Goal: Use online tool/utility: Utilize a website feature to perform a specific function

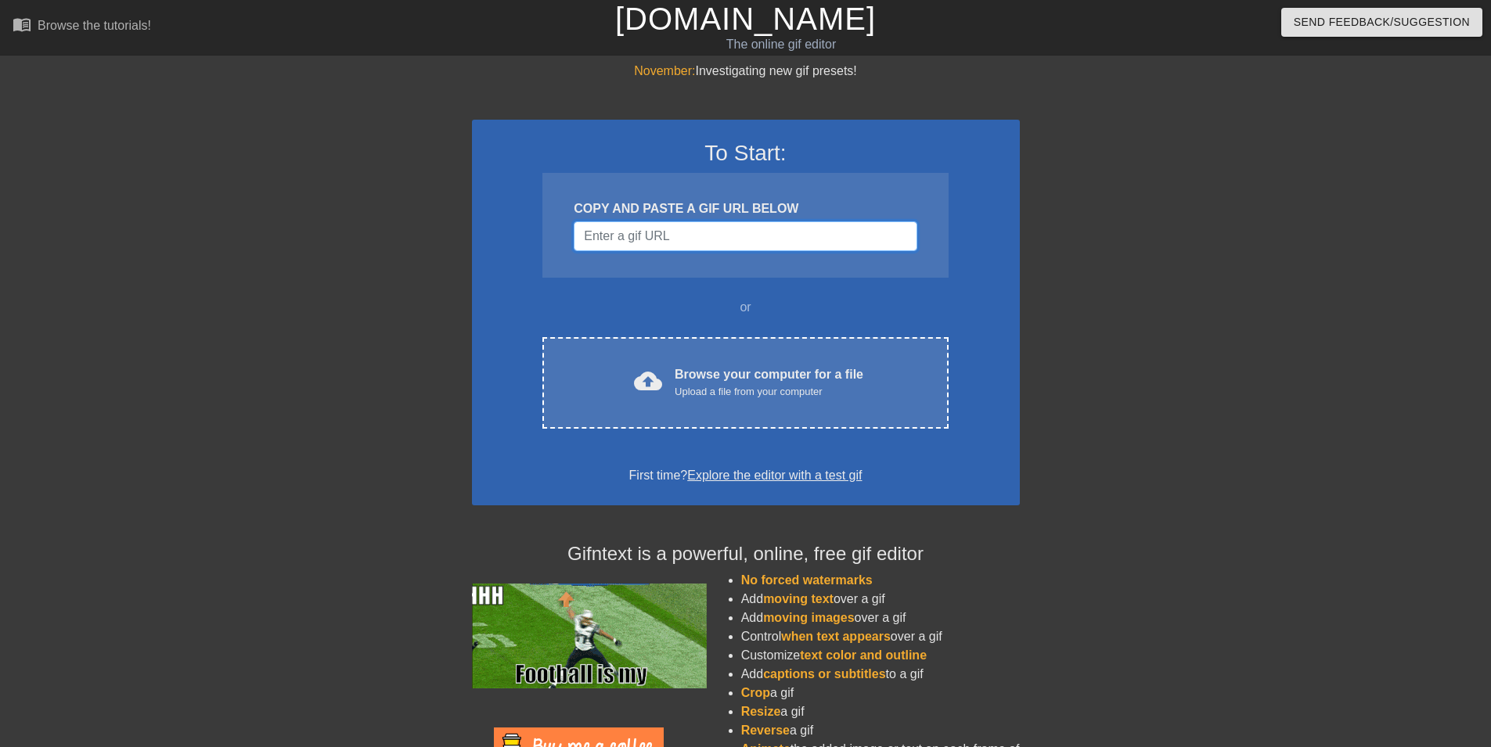
click at [757, 239] on input "Username" at bounding box center [745, 236] width 343 height 30
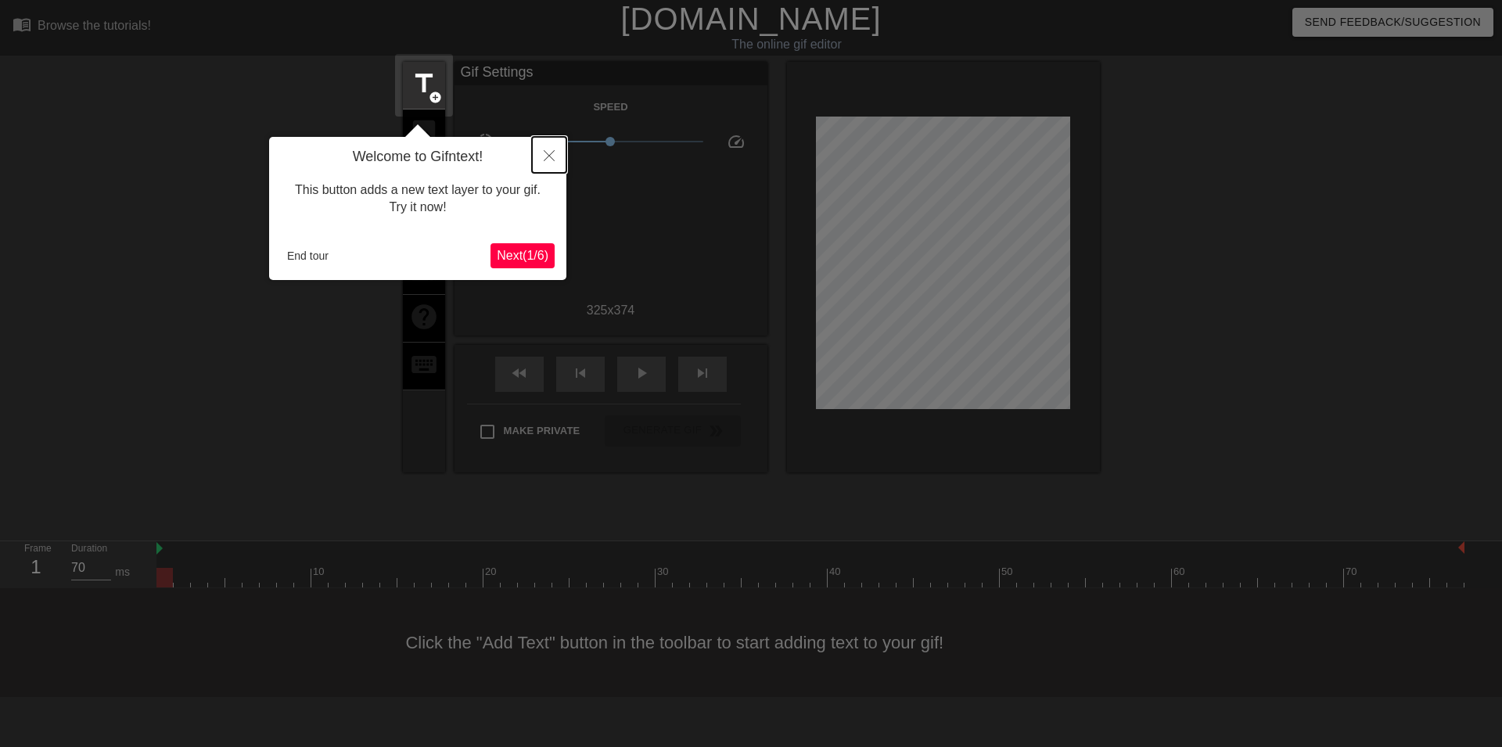
click at [554, 154] on icon "Close" at bounding box center [549, 155] width 11 height 11
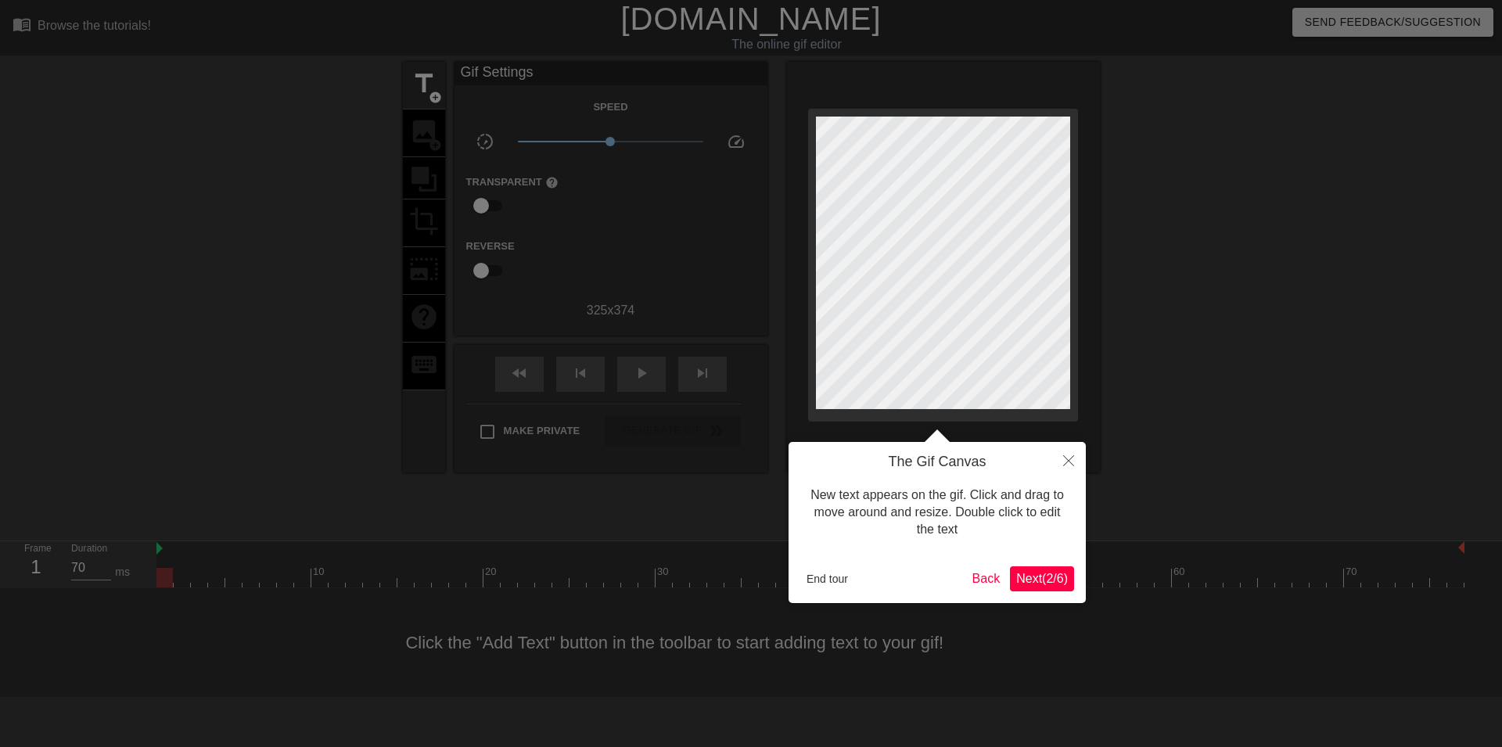
click at [1034, 580] on span "Next ( 2 / 6 )" at bounding box center [1042, 578] width 52 height 13
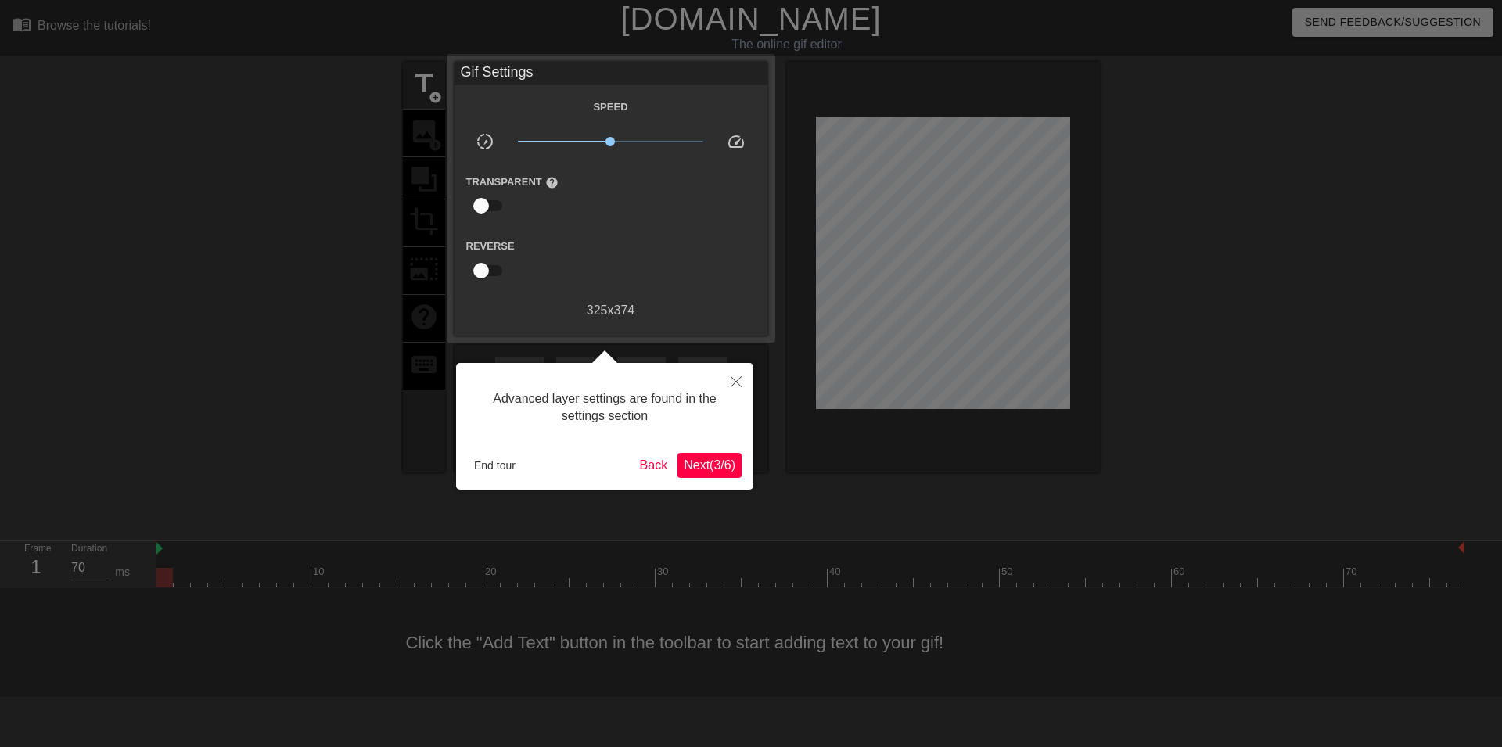
click at [713, 463] on span "Next ( 3 / 6 )" at bounding box center [710, 465] width 52 height 13
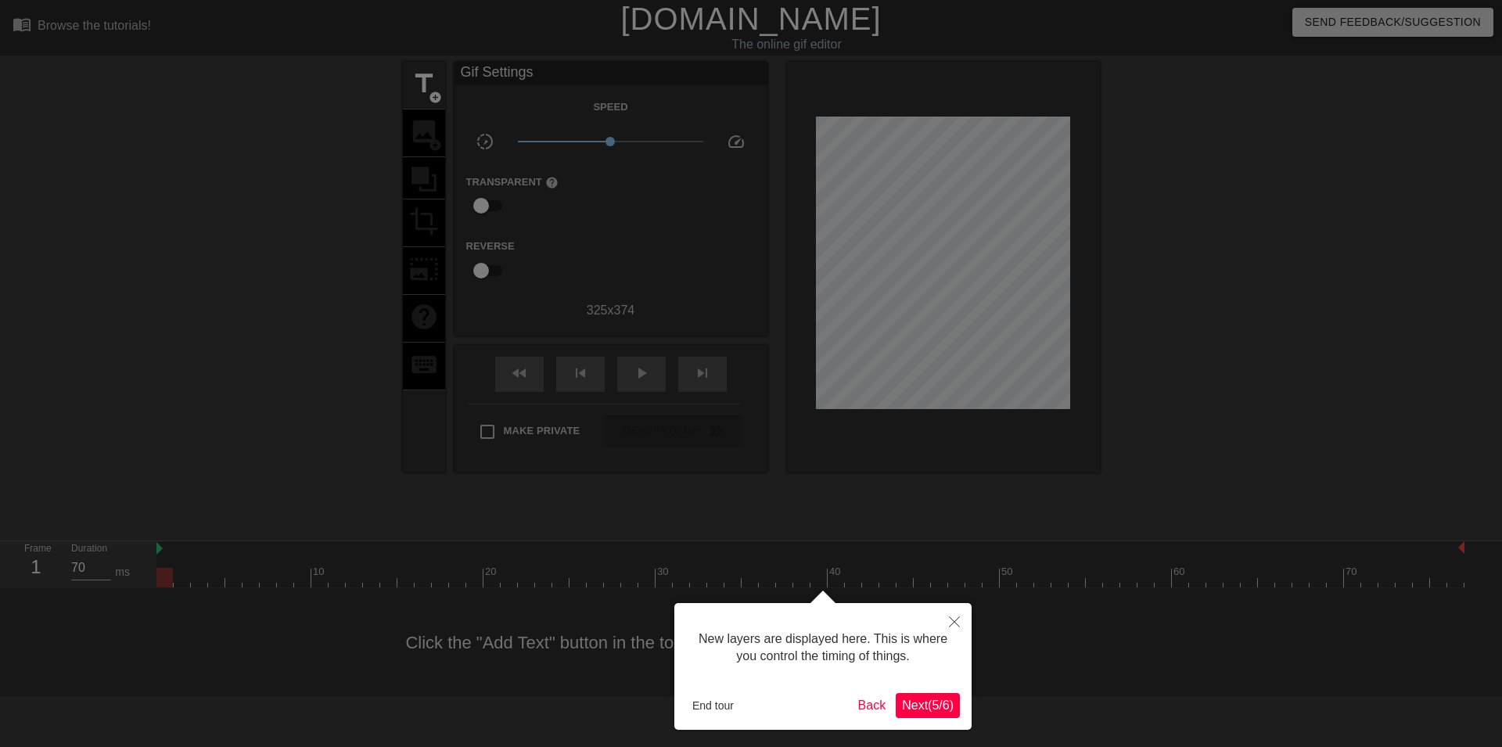
scroll to position [13, 0]
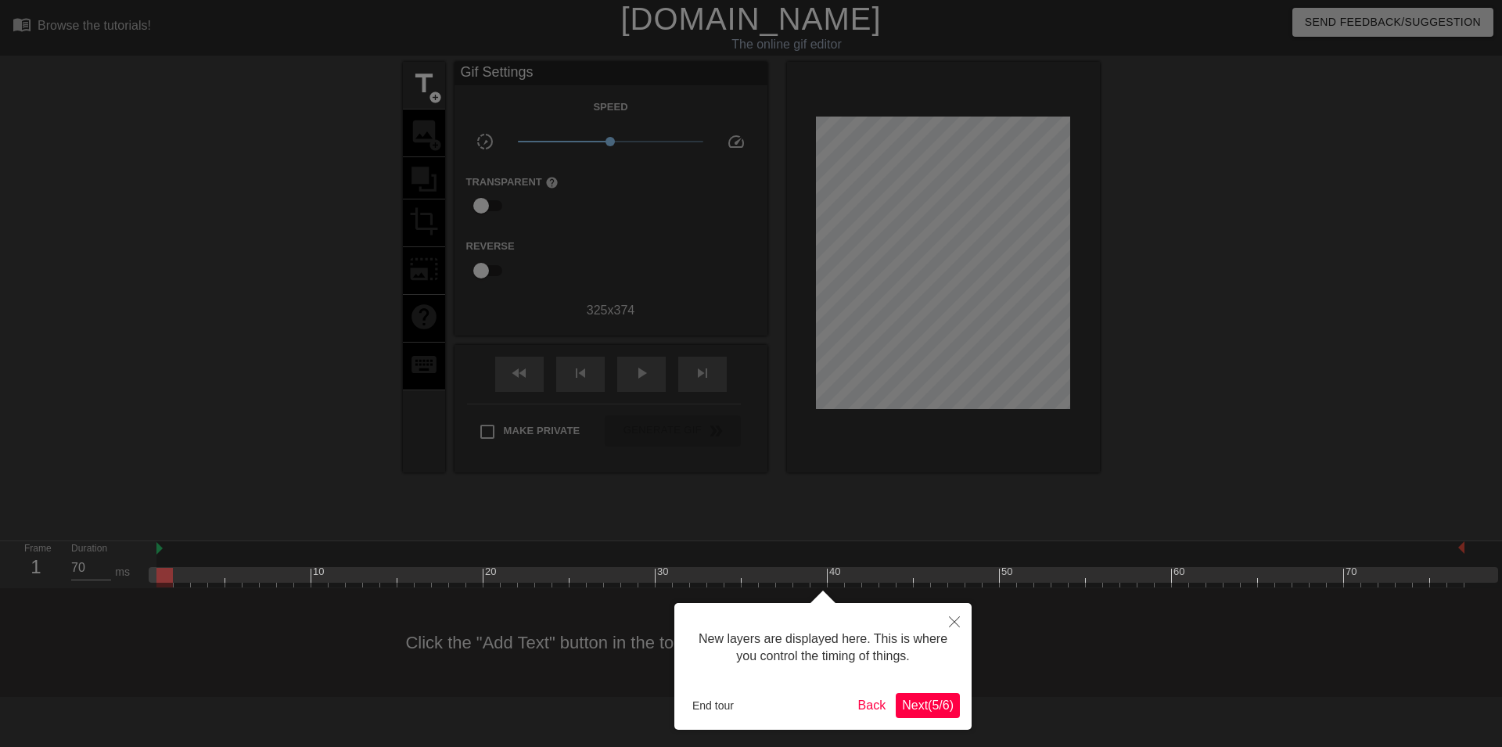
click at [934, 710] on span "Next ( 5 / 6 )" at bounding box center [928, 705] width 52 height 13
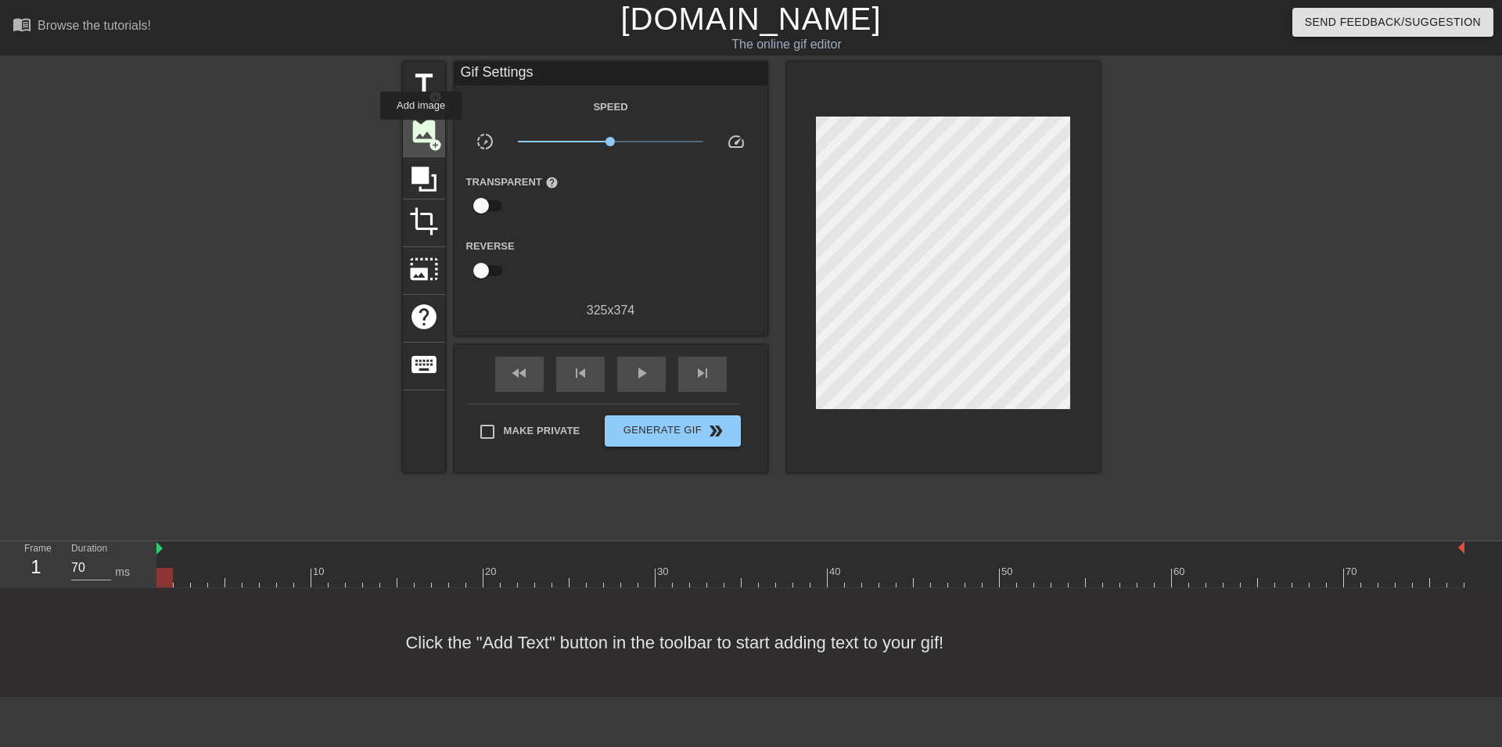
click at [422, 131] on span "image" at bounding box center [424, 132] width 30 height 30
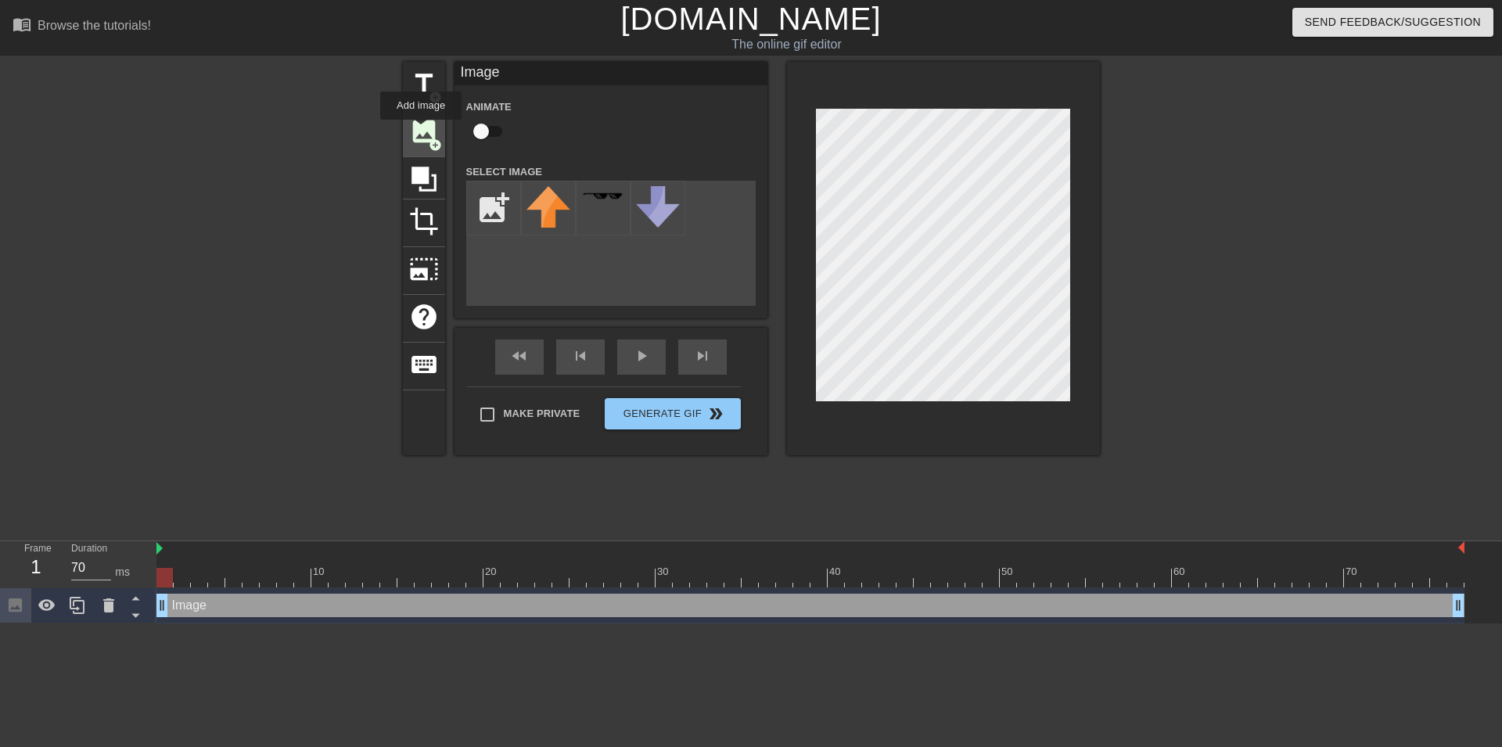
scroll to position [0, 0]
click at [418, 139] on span "image" at bounding box center [424, 132] width 30 height 30
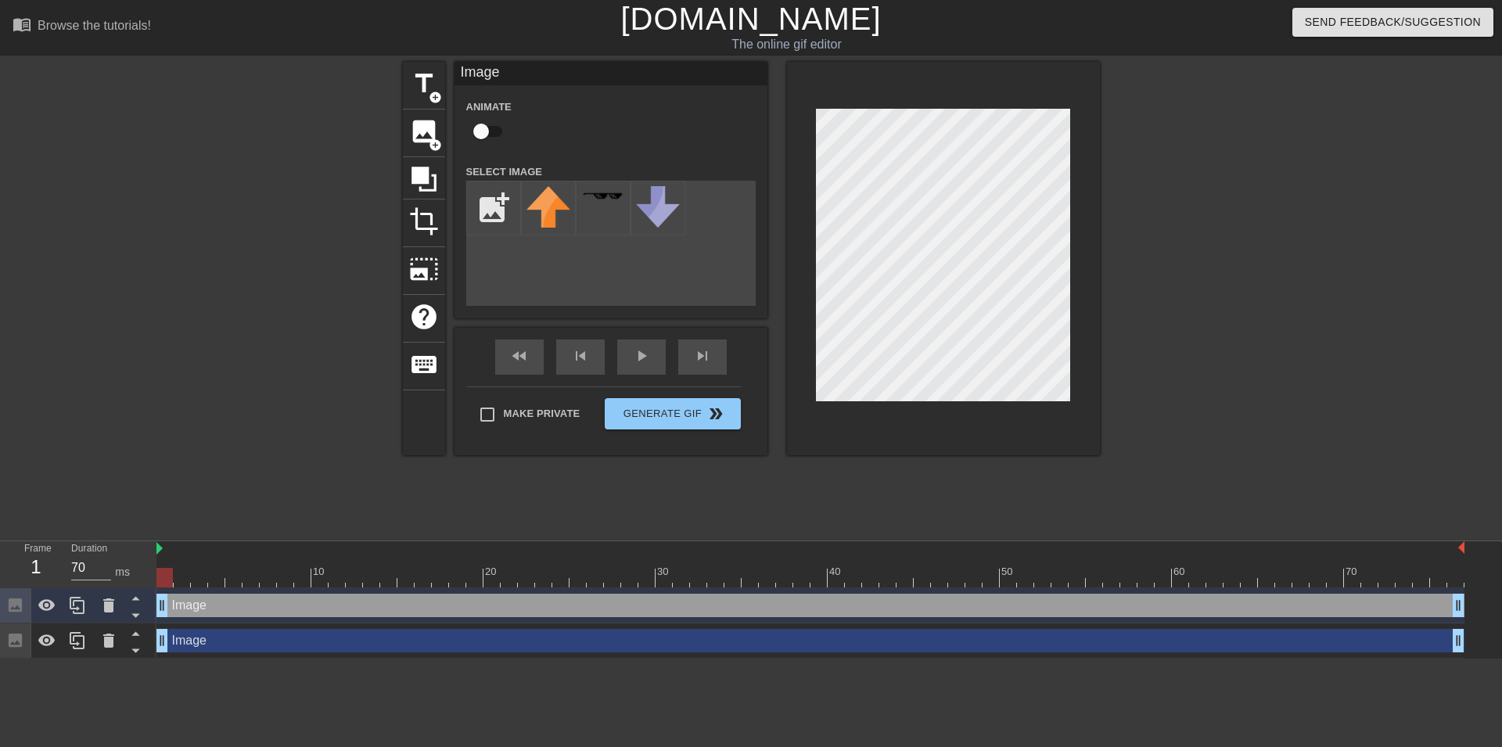
click at [538, 279] on div "add_photo_alternate" at bounding box center [611, 243] width 290 height 125
click at [110, 645] on icon at bounding box center [108, 641] width 11 height 14
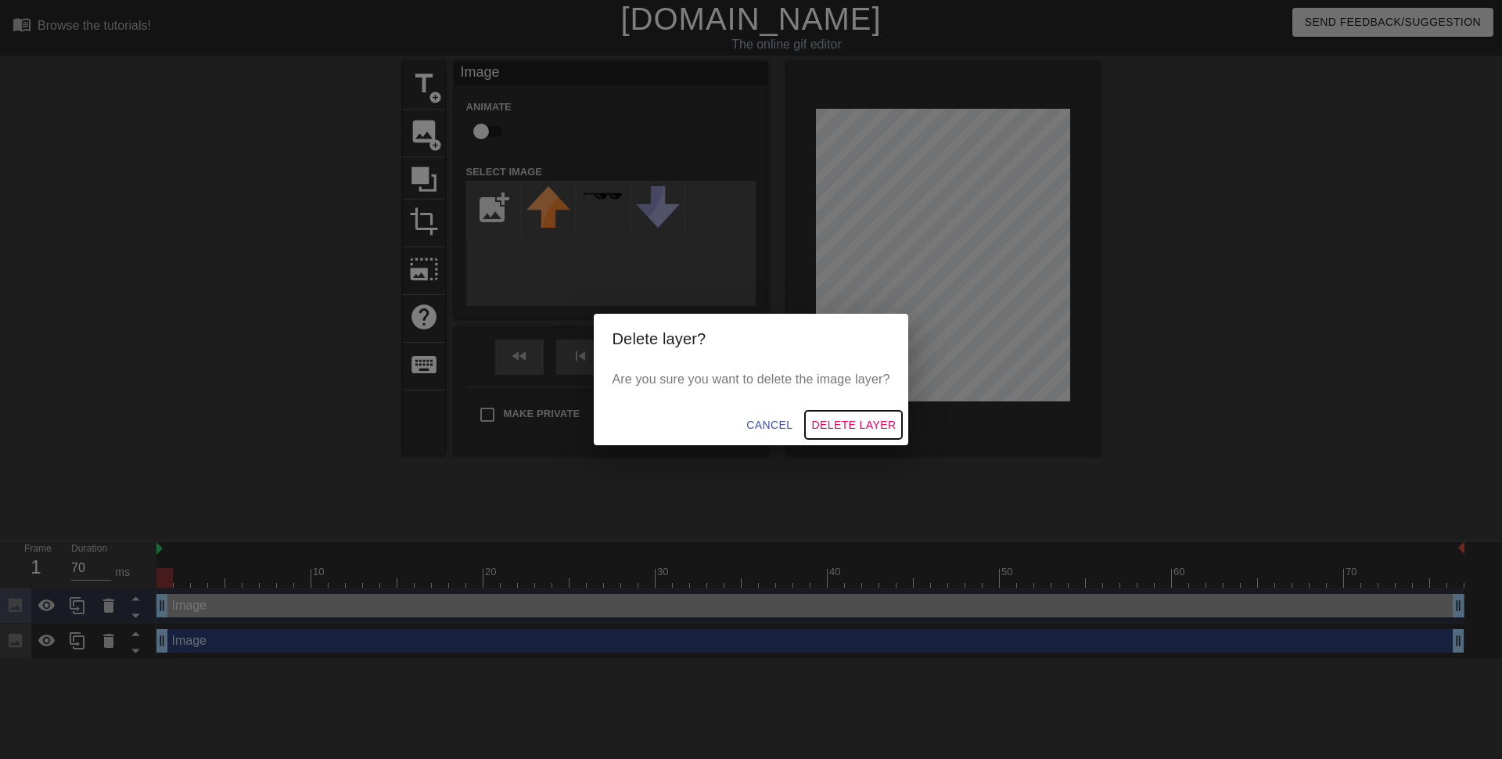
click at [830, 419] on span "Delete Layer" at bounding box center [853, 426] width 85 height 20
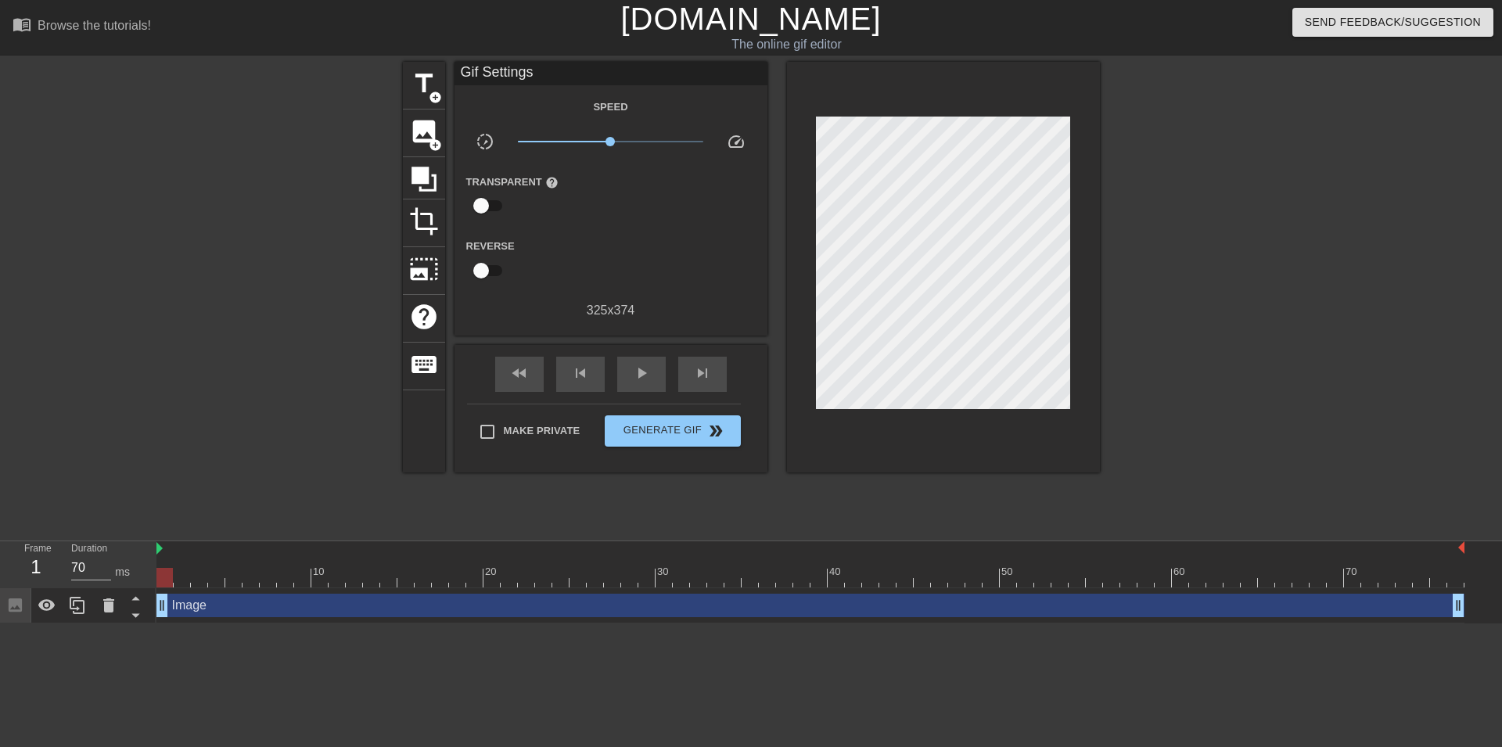
click at [215, 610] on div "Image drag_handle drag_handle" at bounding box center [811, 605] width 1308 height 23
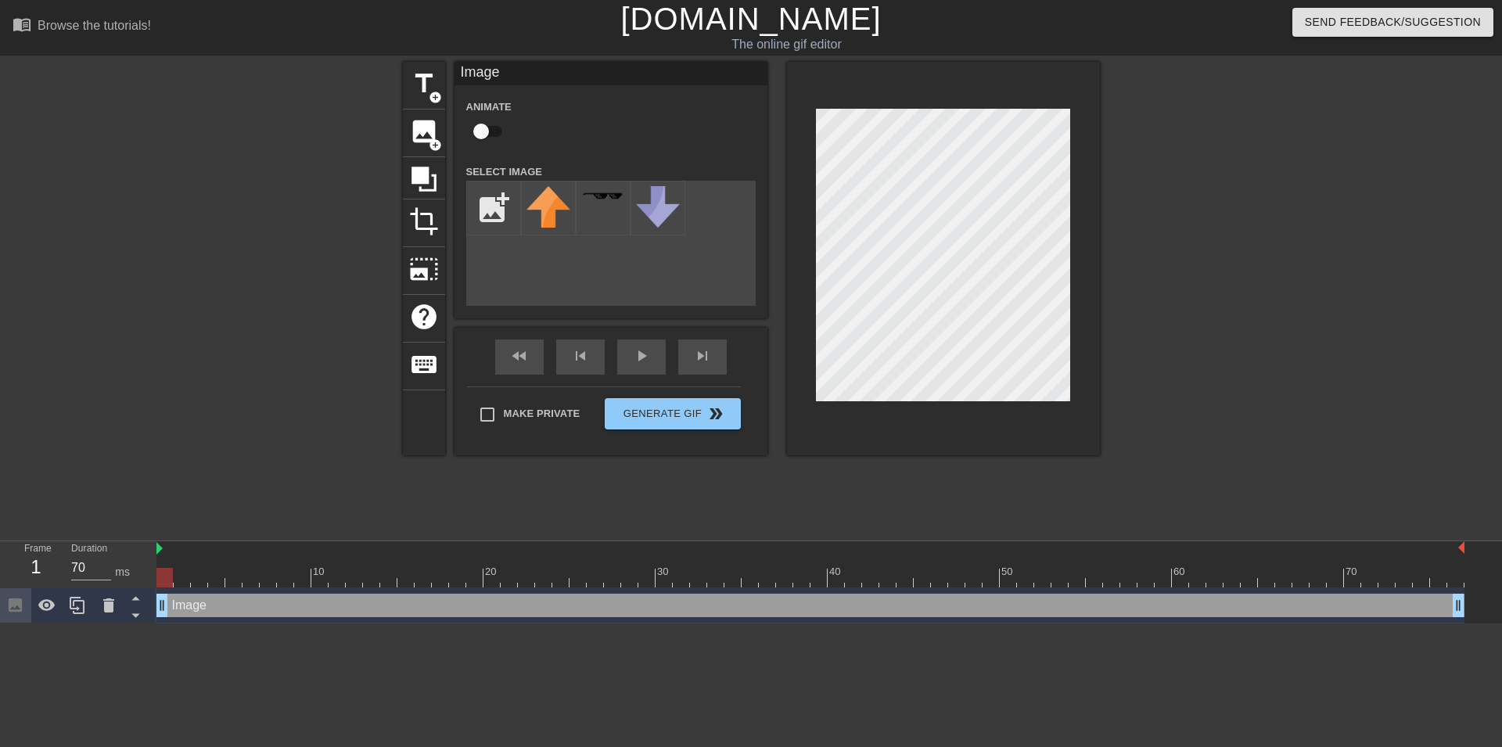
click at [9, 608] on icon at bounding box center [15, 605] width 13 height 13
click at [495, 218] on input "file" at bounding box center [493, 208] width 53 height 53
click at [1214, 308] on div "title add_circle image add_circle crop photo_size_select_large help keyboard Im…" at bounding box center [751, 297] width 1502 height 470
type input "C:\fakepath\Screenshot [DATE] 22.52.07.png"
click at [551, 217] on div at bounding box center [548, 208] width 55 height 55
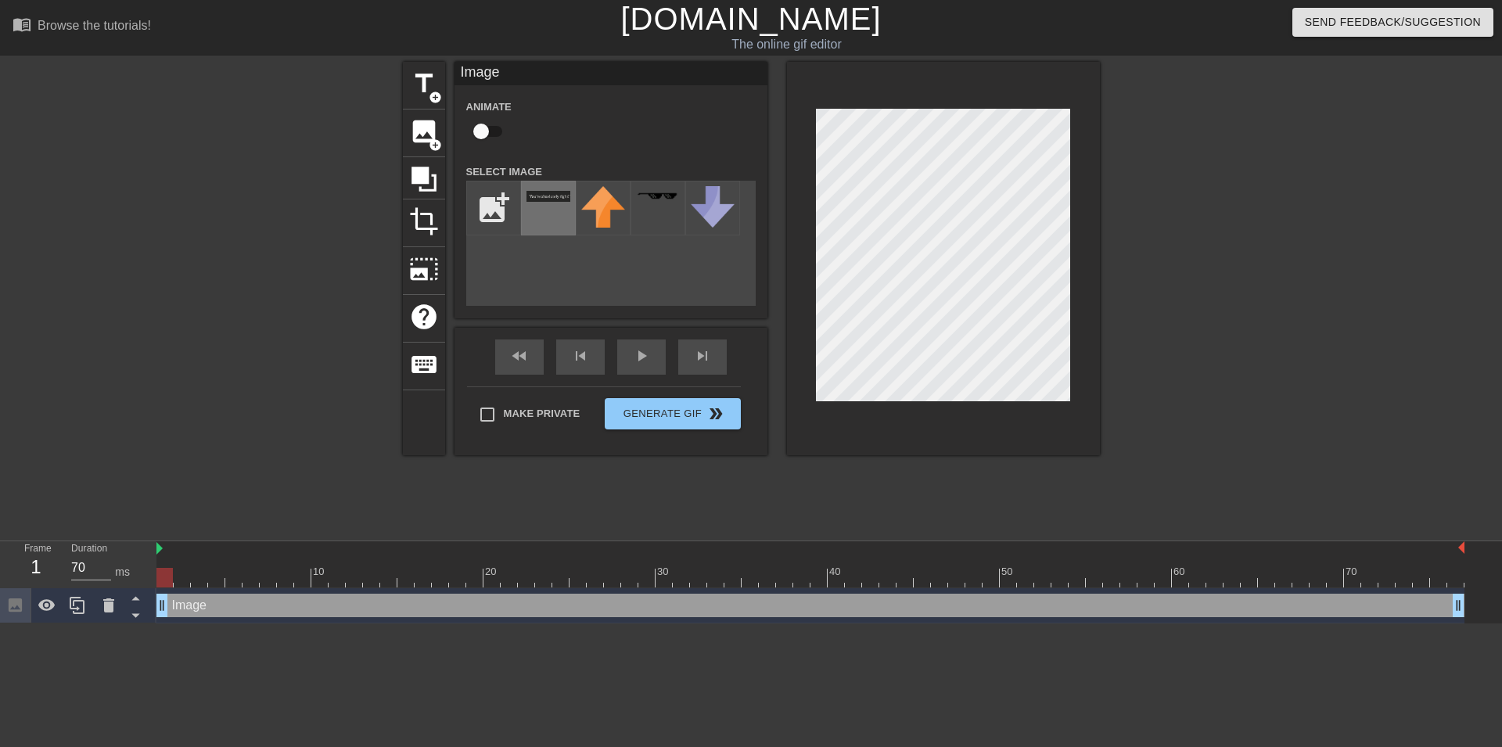
click at [552, 207] on div at bounding box center [548, 208] width 55 height 55
click at [112, 606] on icon at bounding box center [108, 606] width 11 height 14
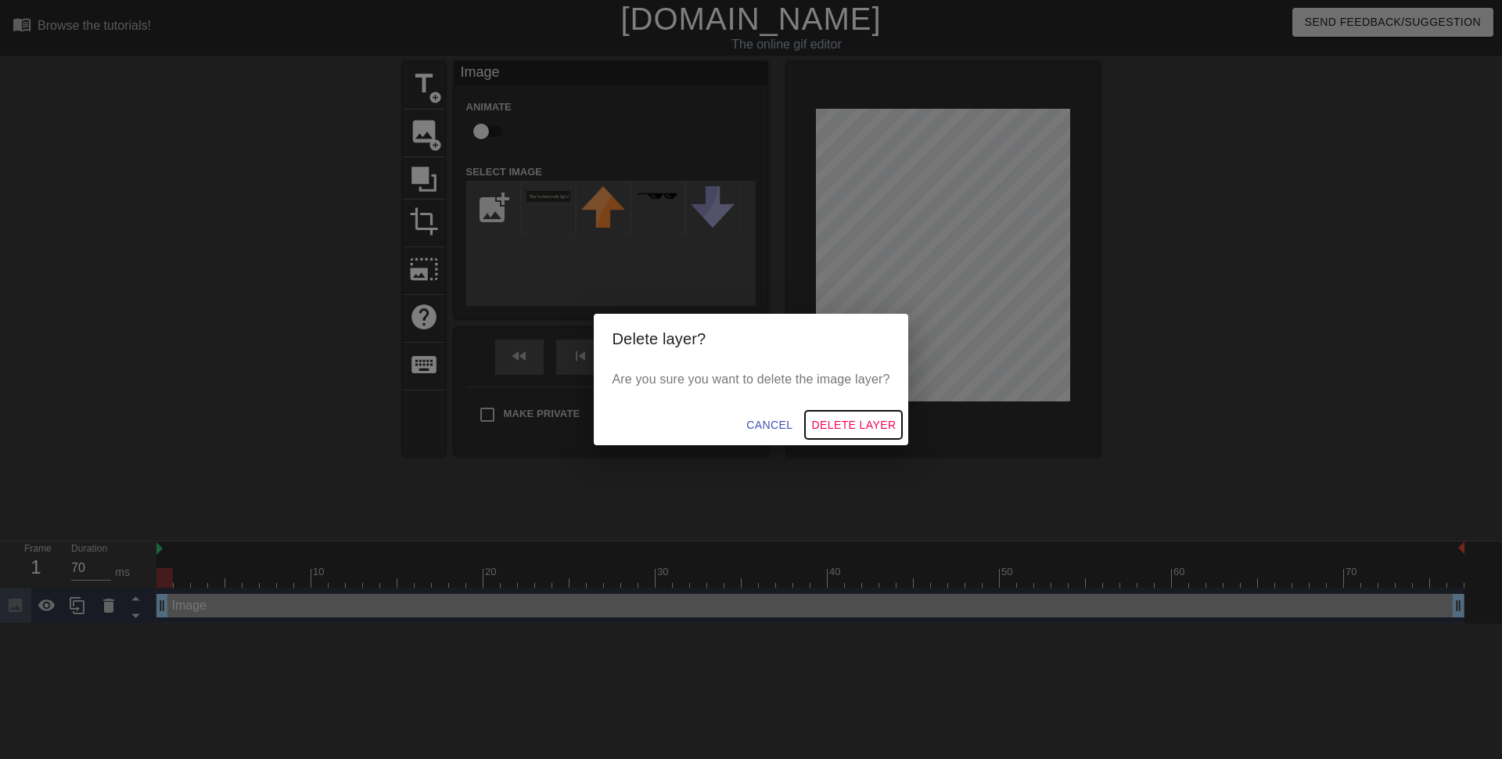
click at [836, 425] on span "Delete Layer" at bounding box center [853, 426] width 85 height 20
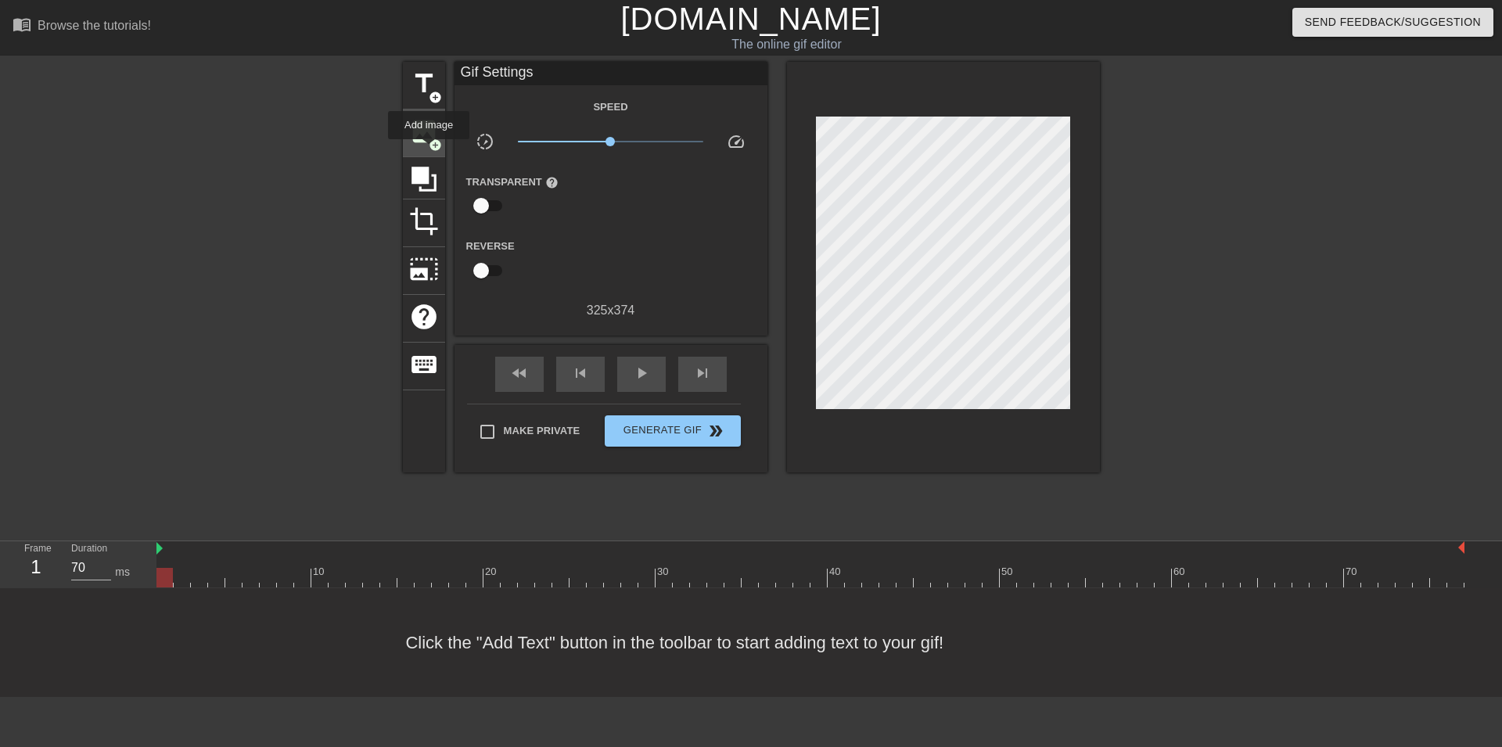
click at [430, 149] on div "image add_circle" at bounding box center [424, 134] width 42 height 48
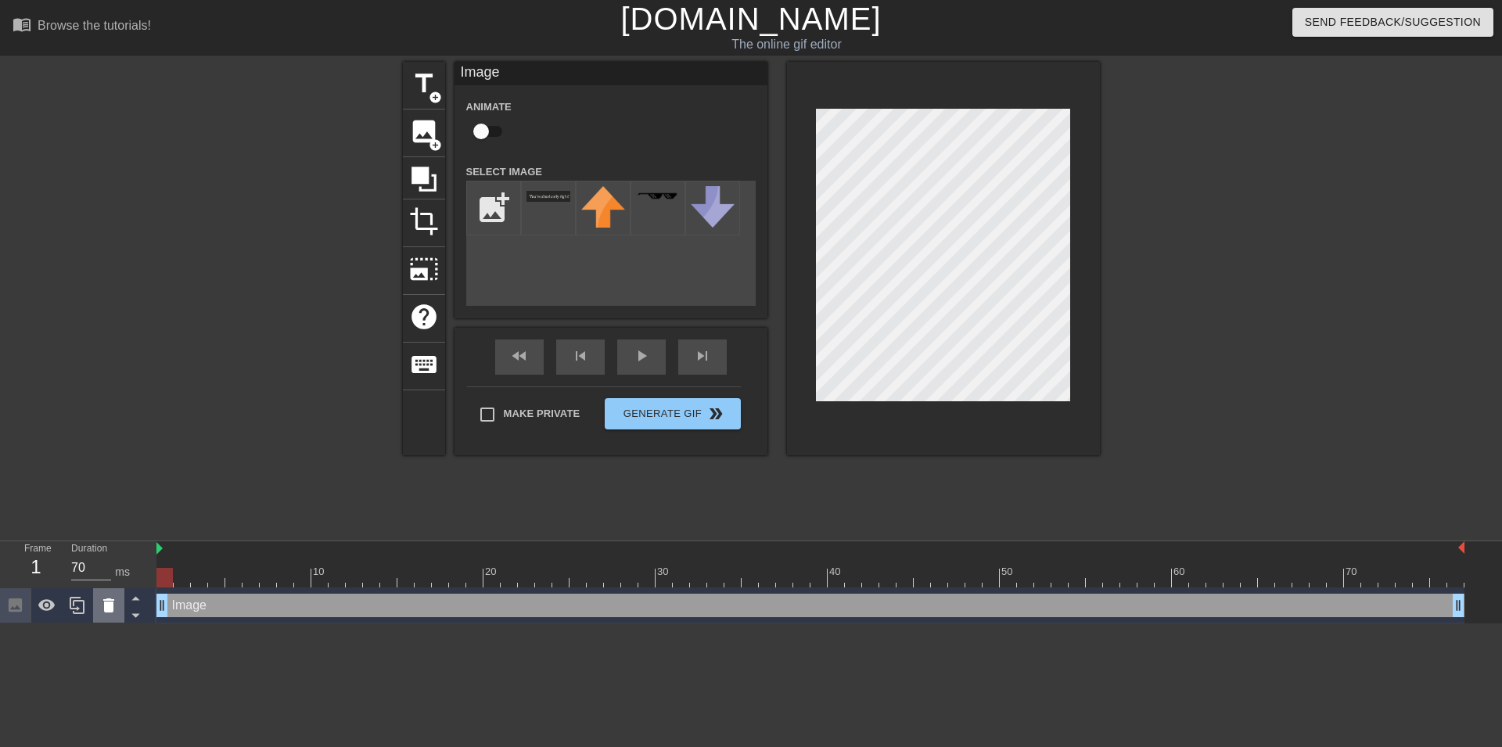
click at [102, 613] on icon at bounding box center [108, 605] width 19 height 19
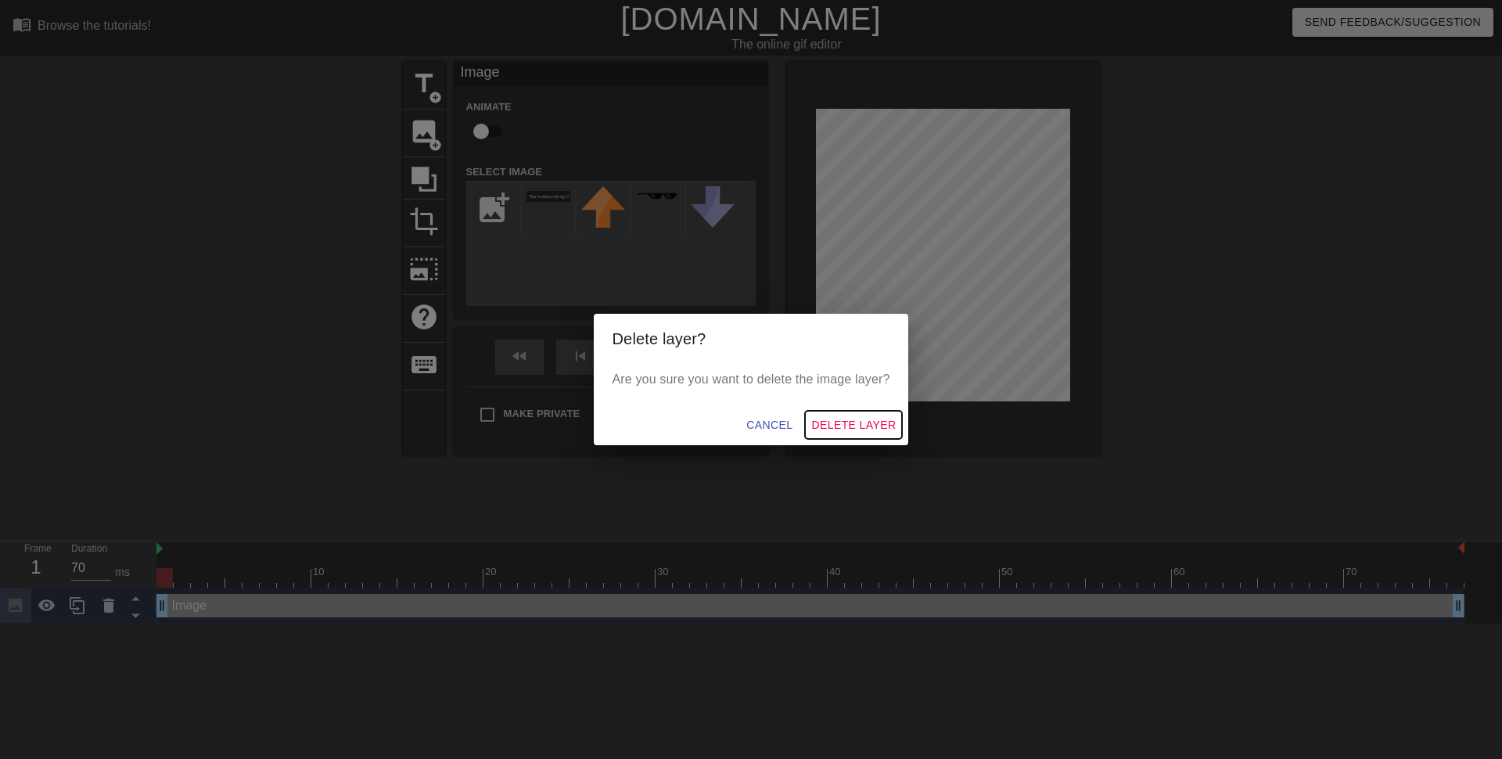
click at [843, 423] on span "Delete Layer" at bounding box center [853, 426] width 85 height 20
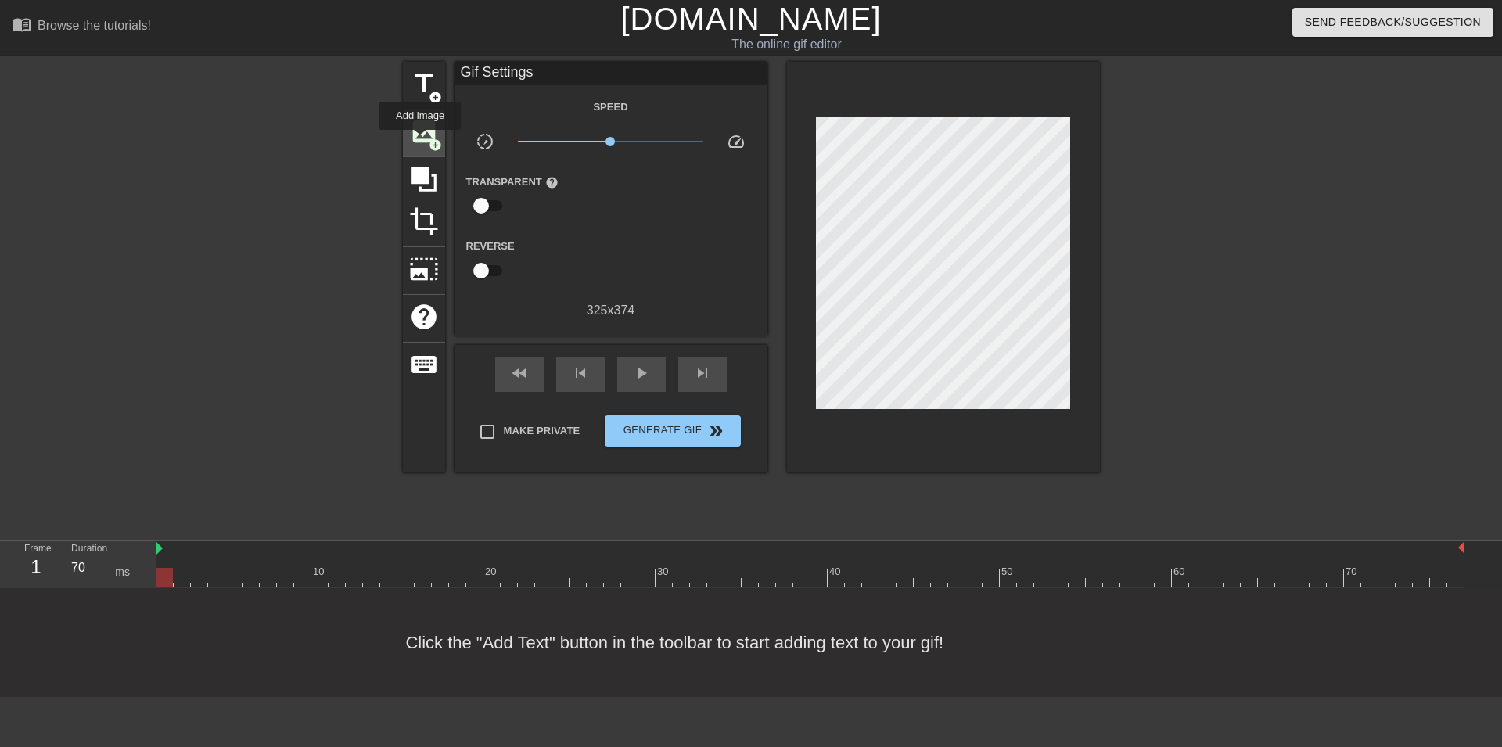
click at [421, 141] on span "image" at bounding box center [424, 132] width 30 height 30
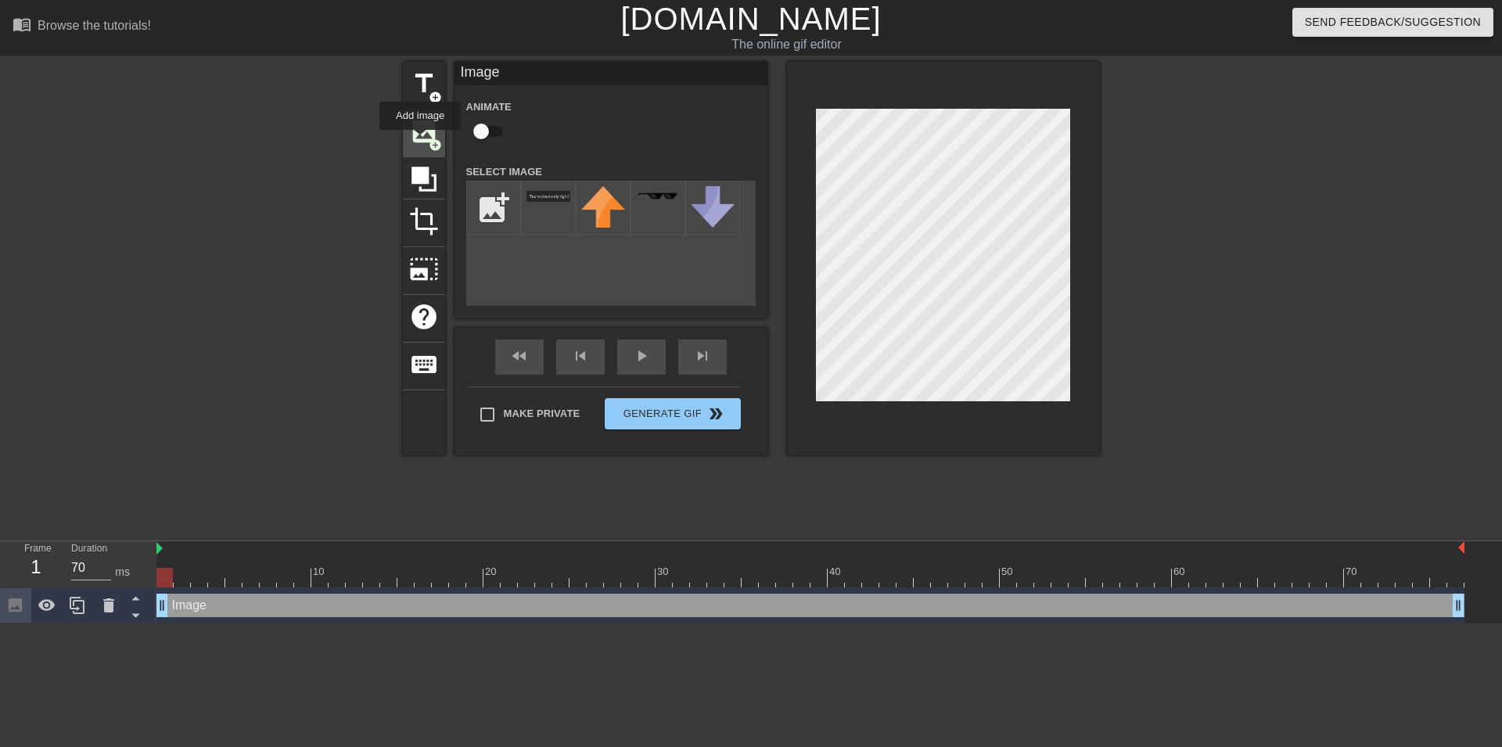
click at [421, 141] on span "image" at bounding box center [424, 132] width 30 height 30
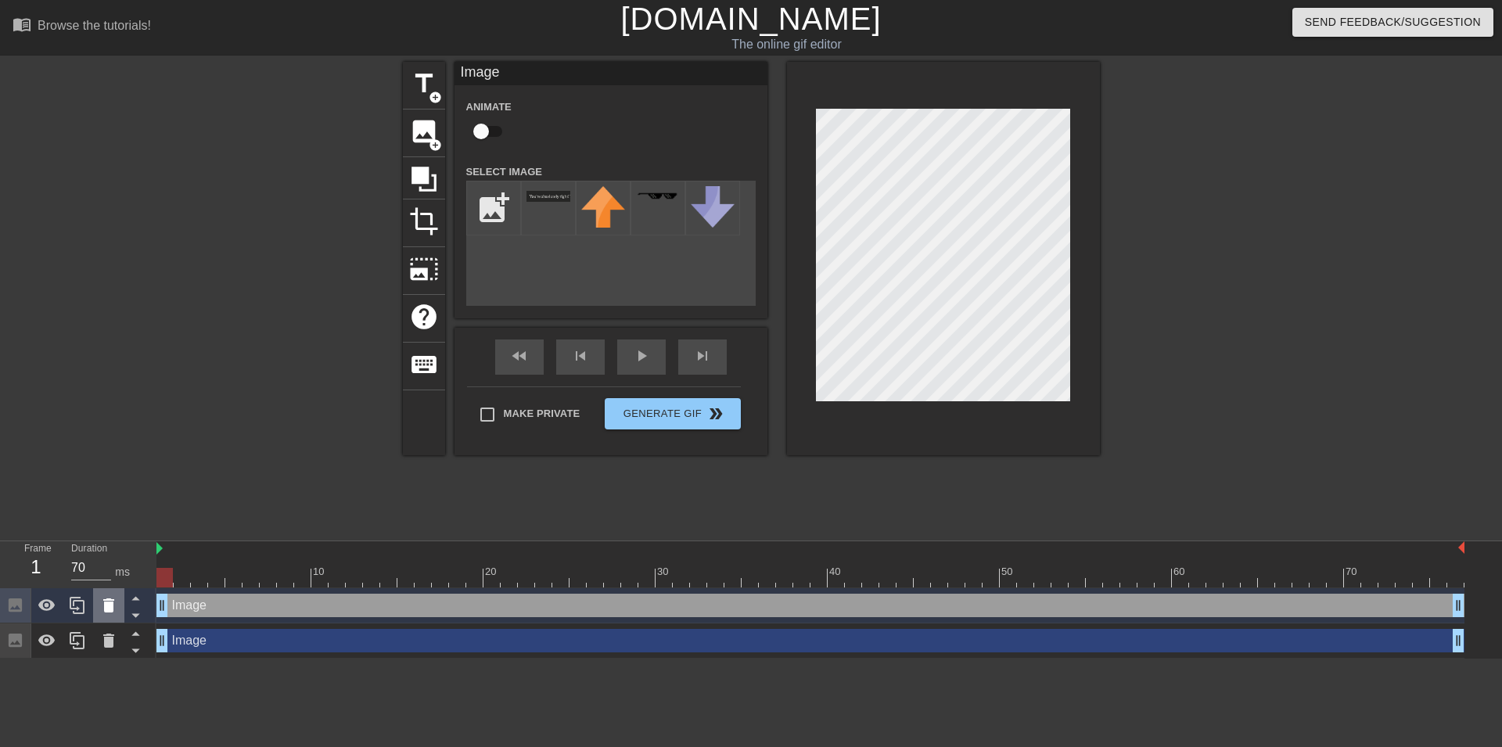
click at [110, 607] on icon at bounding box center [108, 606] width 11 height 14
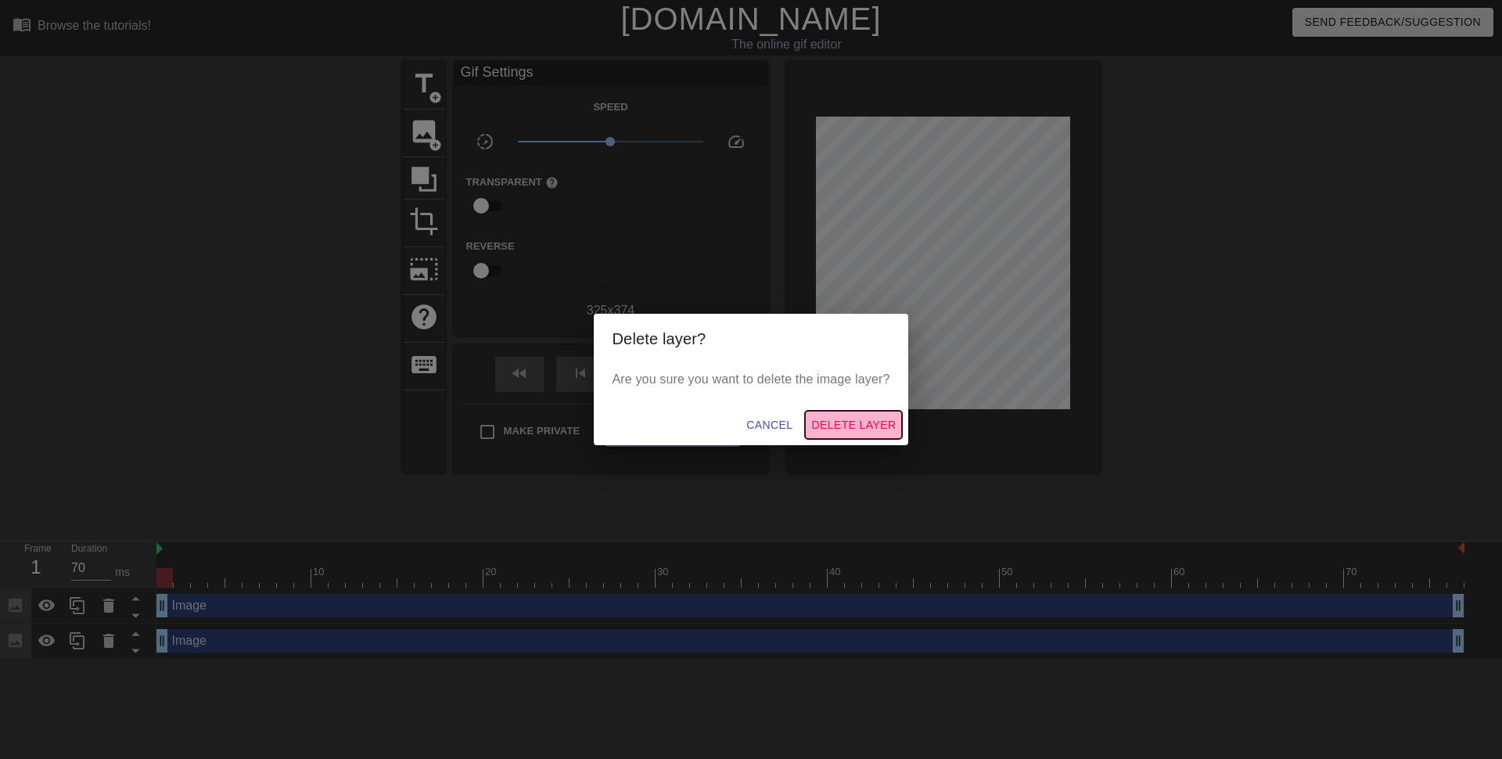
click at [829, 424] on span "Delete Layer" at bounding box center [853, 426] width 85 height 20
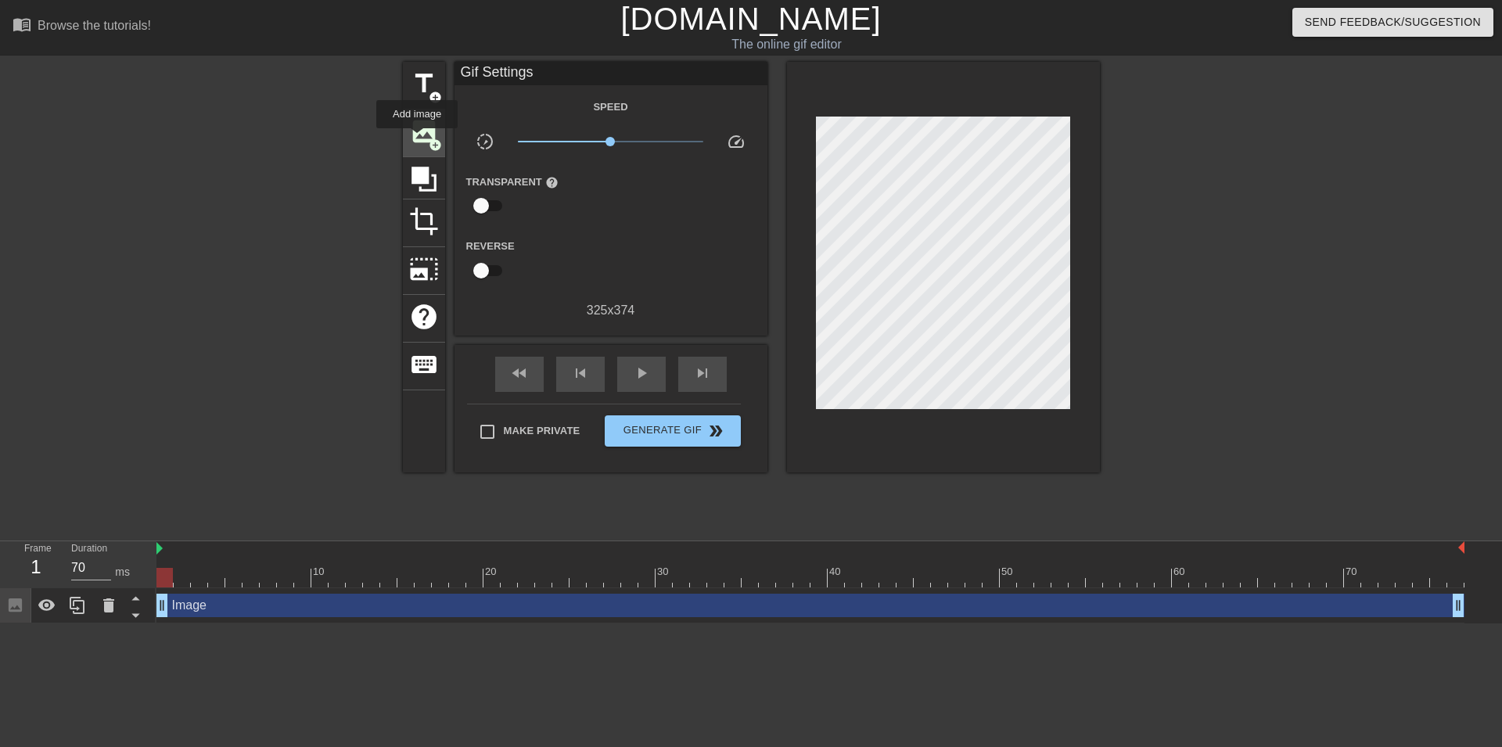
click at [418, 139] on span "image" at bounding box center [424, 132] width 30 height 30
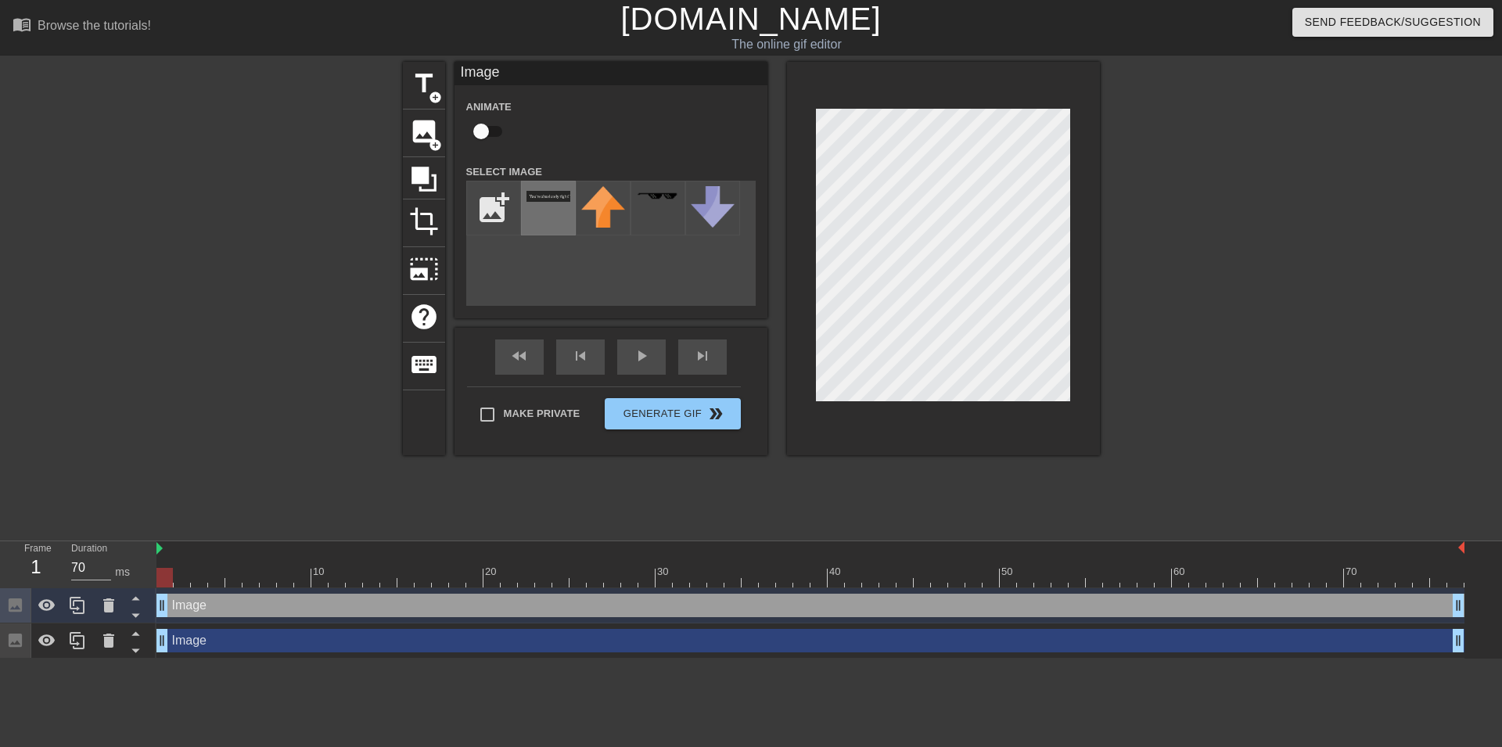
click at [552, 207] on div at bounding box center [548, 208] width 55 height 55
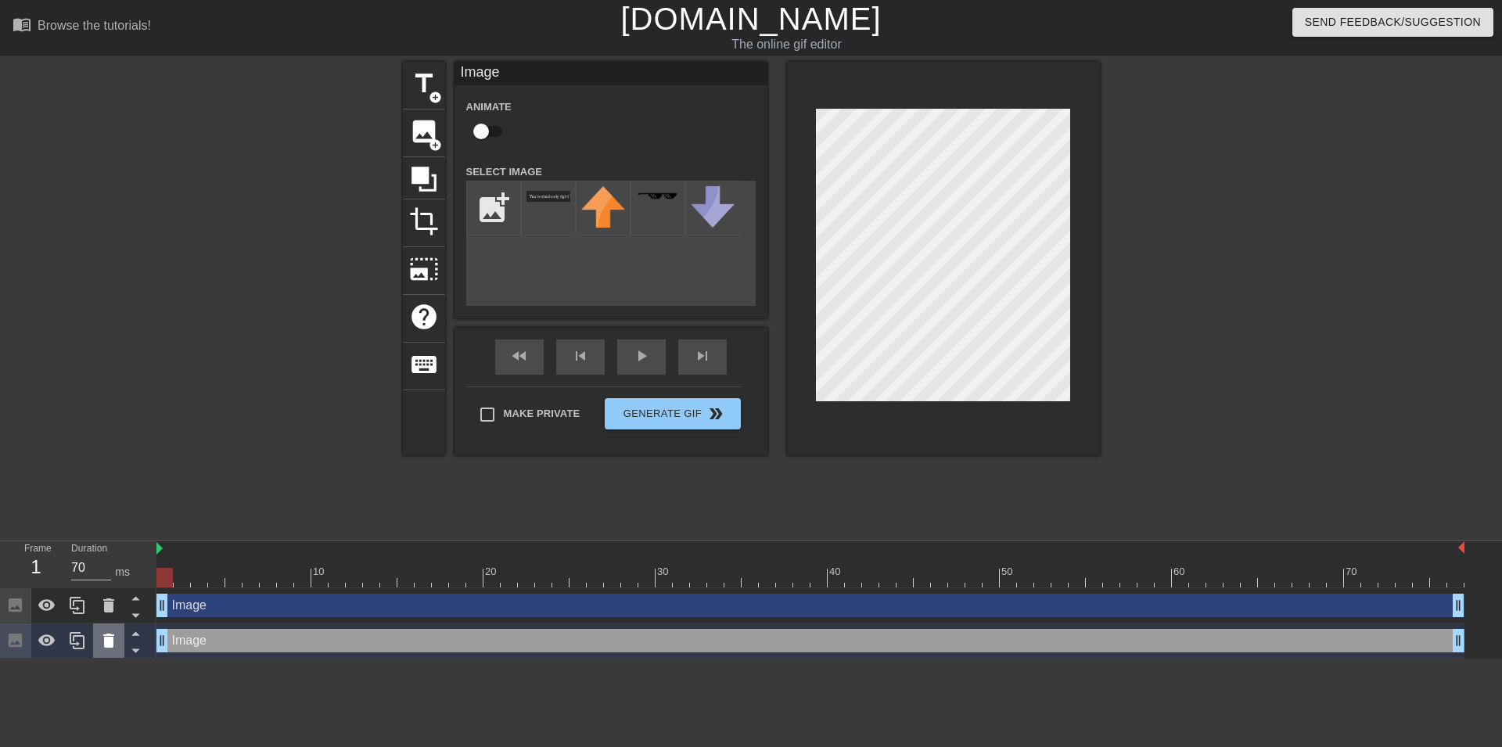
click at [104, 642] on icon at bounding box center [108, 641] width 11 height 14
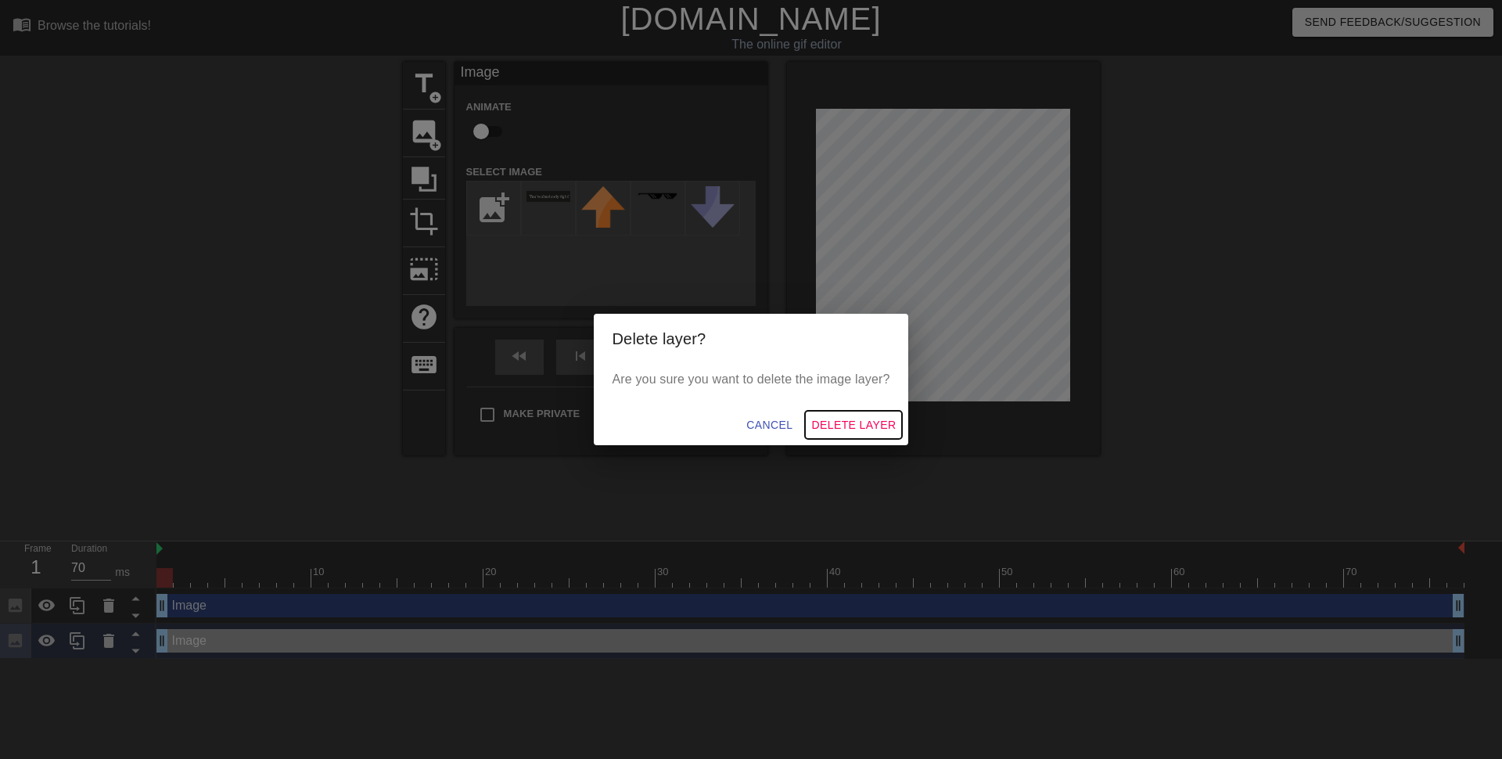
click at [834, 423] on span "Delete Layer" at bounding box center [853, 426] width 85 height 20
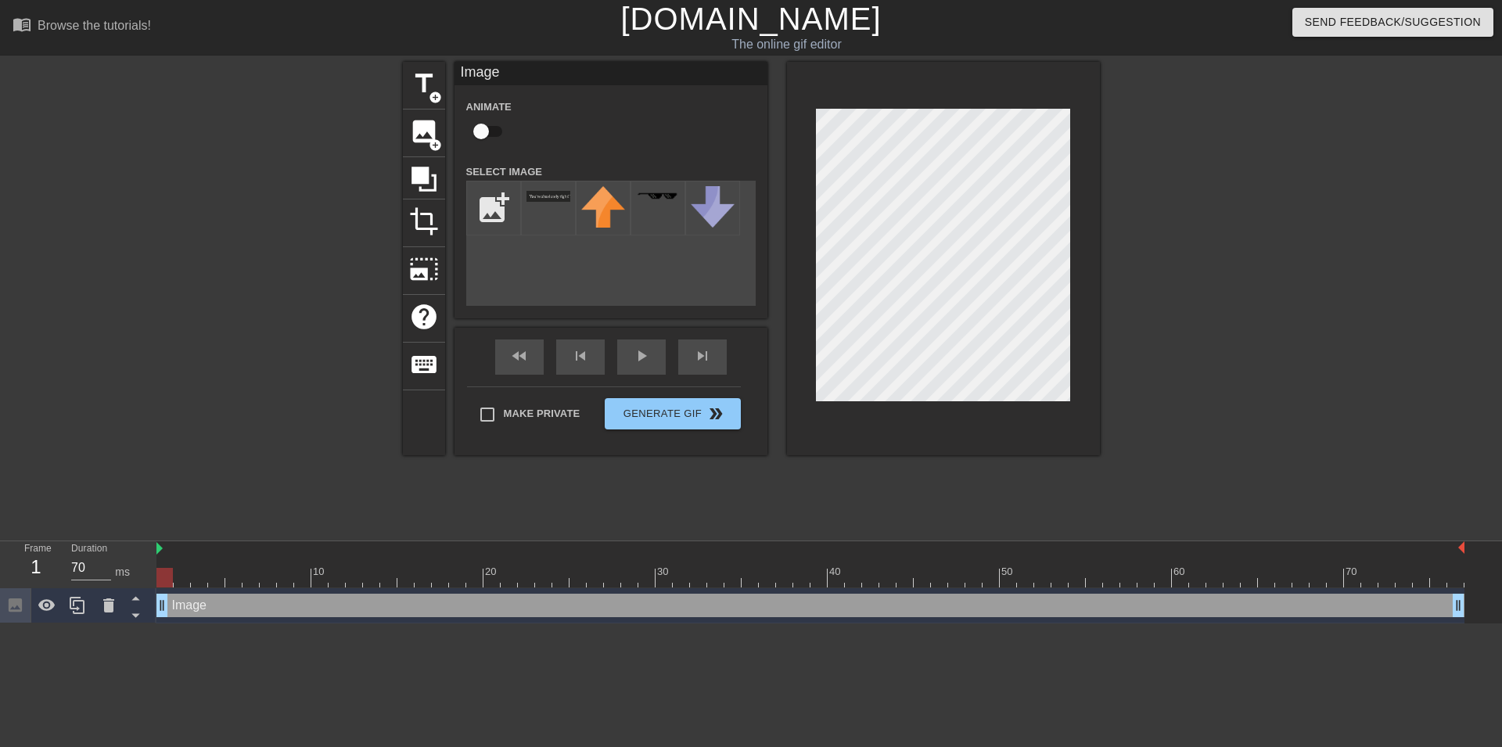
click at [1096, 334] on div at bounding box center [943, 259] width 313 height 394
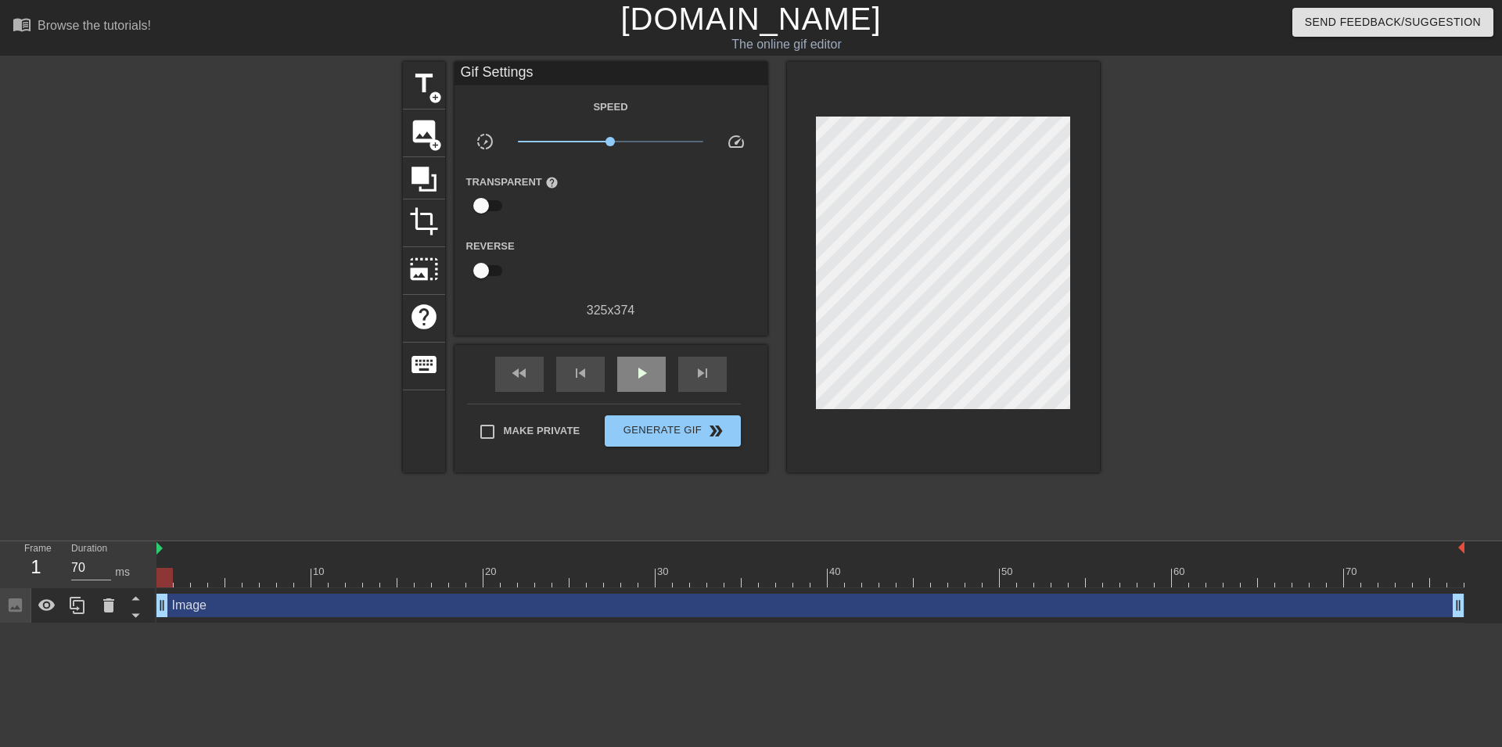
click at [635, 351] on div "fast_rewind skip_previous play_arrow skip_next" at bounding box center [611, 374] width 255 height 59
click at [430, 180] on icon at bounding box center [424, 179] width 30 height 30
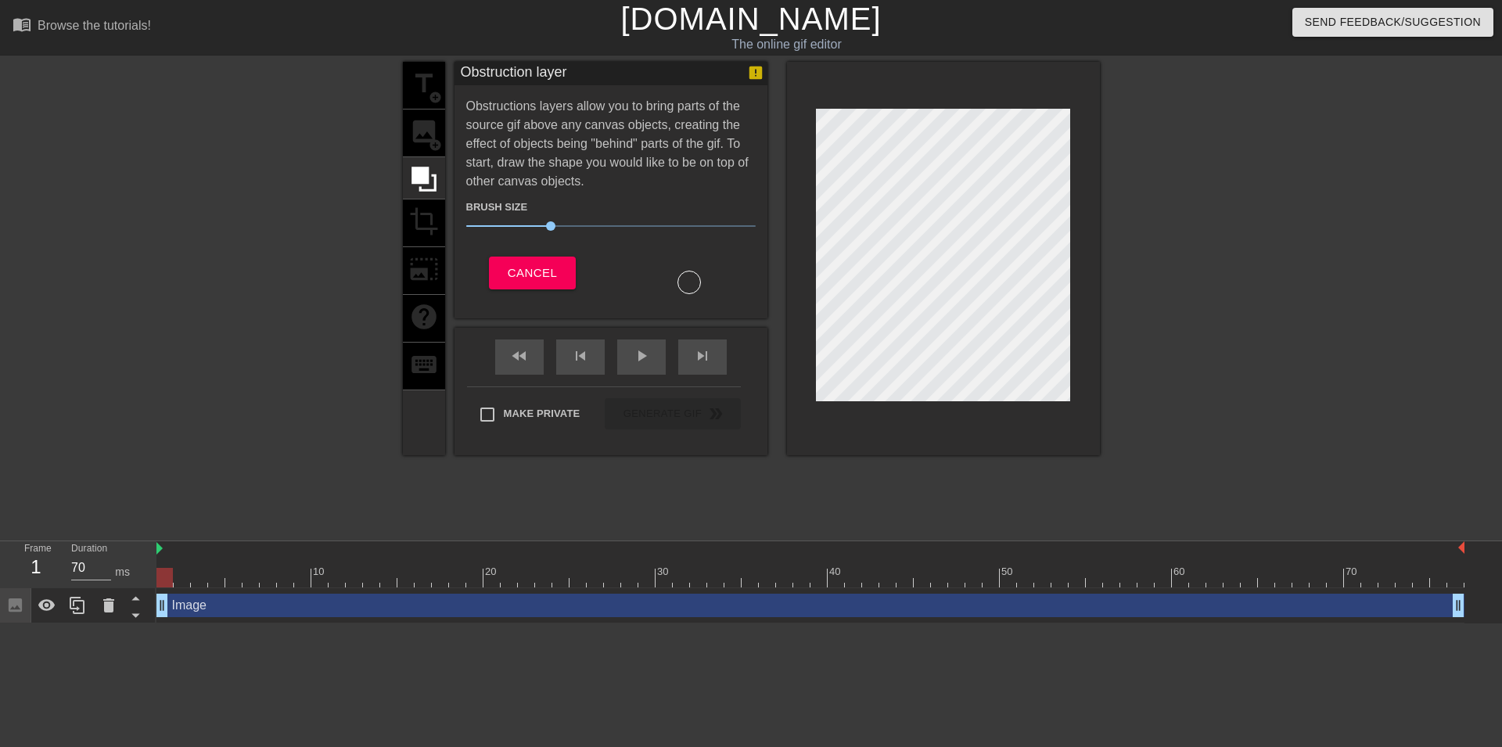
click at [430, 139] on div "title add_circle image add_circle crop photo_size_select_large help keyboard" at bounding box center [424, 259] width 42 height 394
click at [422, 295] on div "title add_circle image add_circle crop photo_size_select_large help keyboard" at bounding box center [424, 259] width 42 height 394
click at [430, 357] on div "title add_circle image add_circle crop photo_size_select_large help keyboard" at bounding box center [424, 259] width 42 height 394
click at [524, 269] on span "Cancel" at bounding box center [532, 273] width 49 height 20
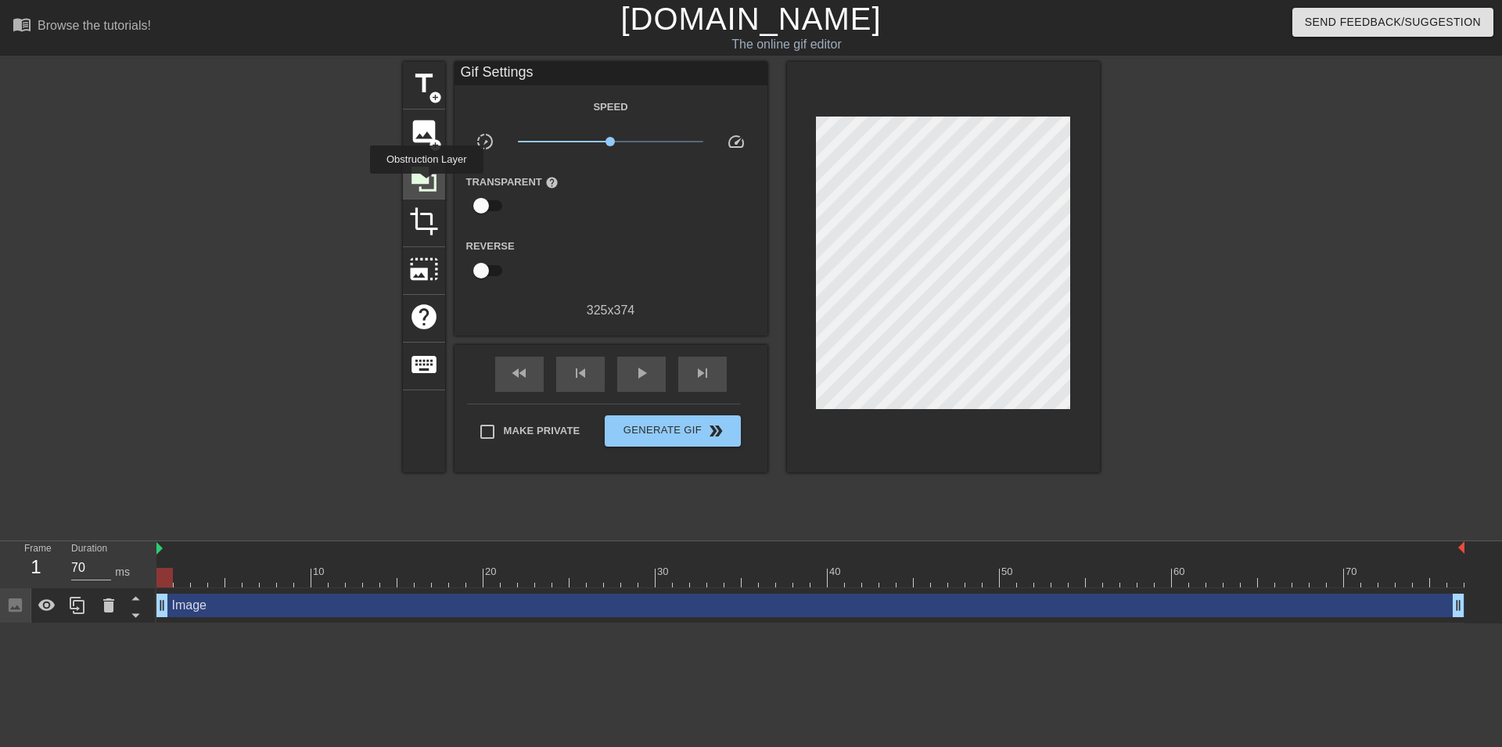
click at [429, 185] on icon at bounding box center [424, 179] width 30 height 30
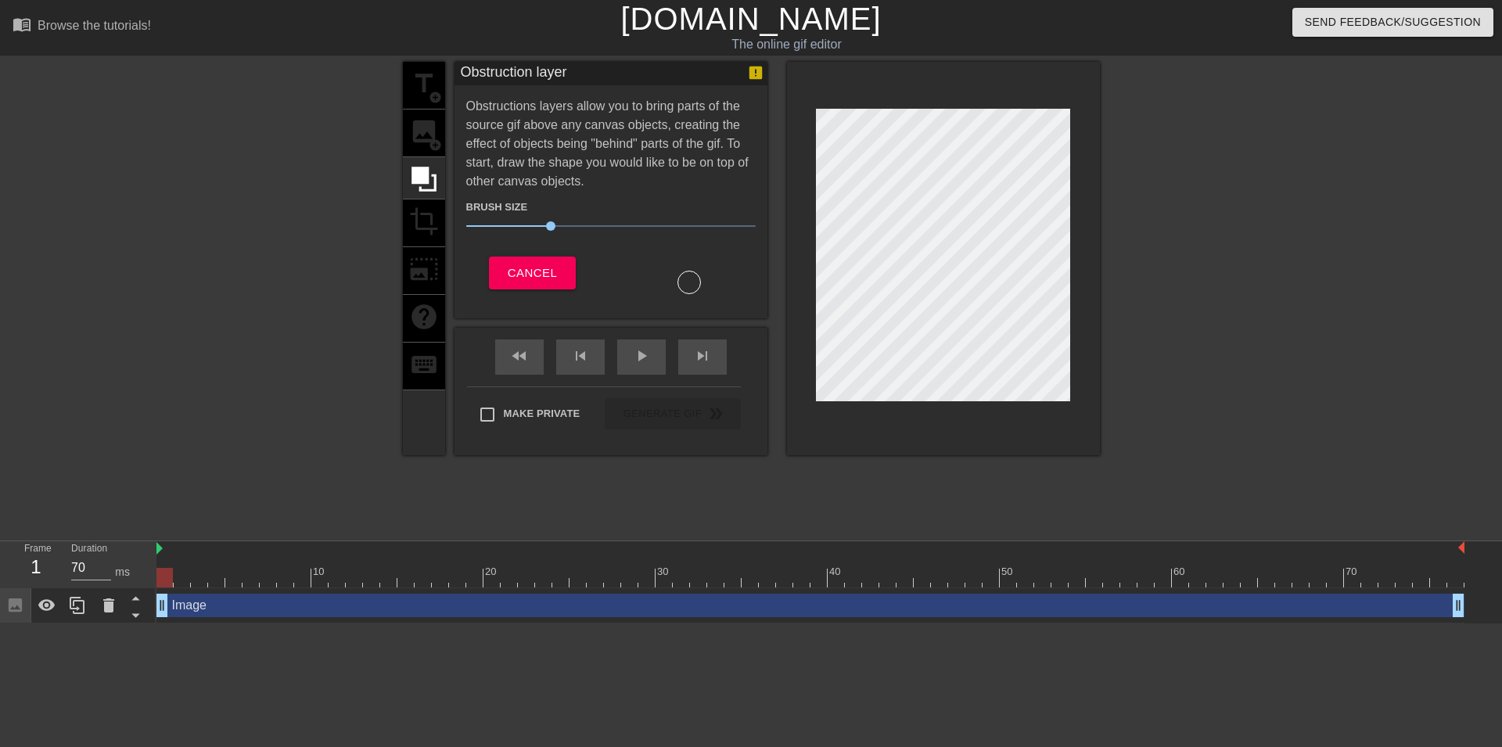
click at [430, 142] on div "title add_circle image add_circle crop photo_size_select_large help keyboard" at bounding box center [424, 259] width 42 height 394
click at [521, 275] on span "Cancel" at bounding box center [532, 273] width 49 height 20
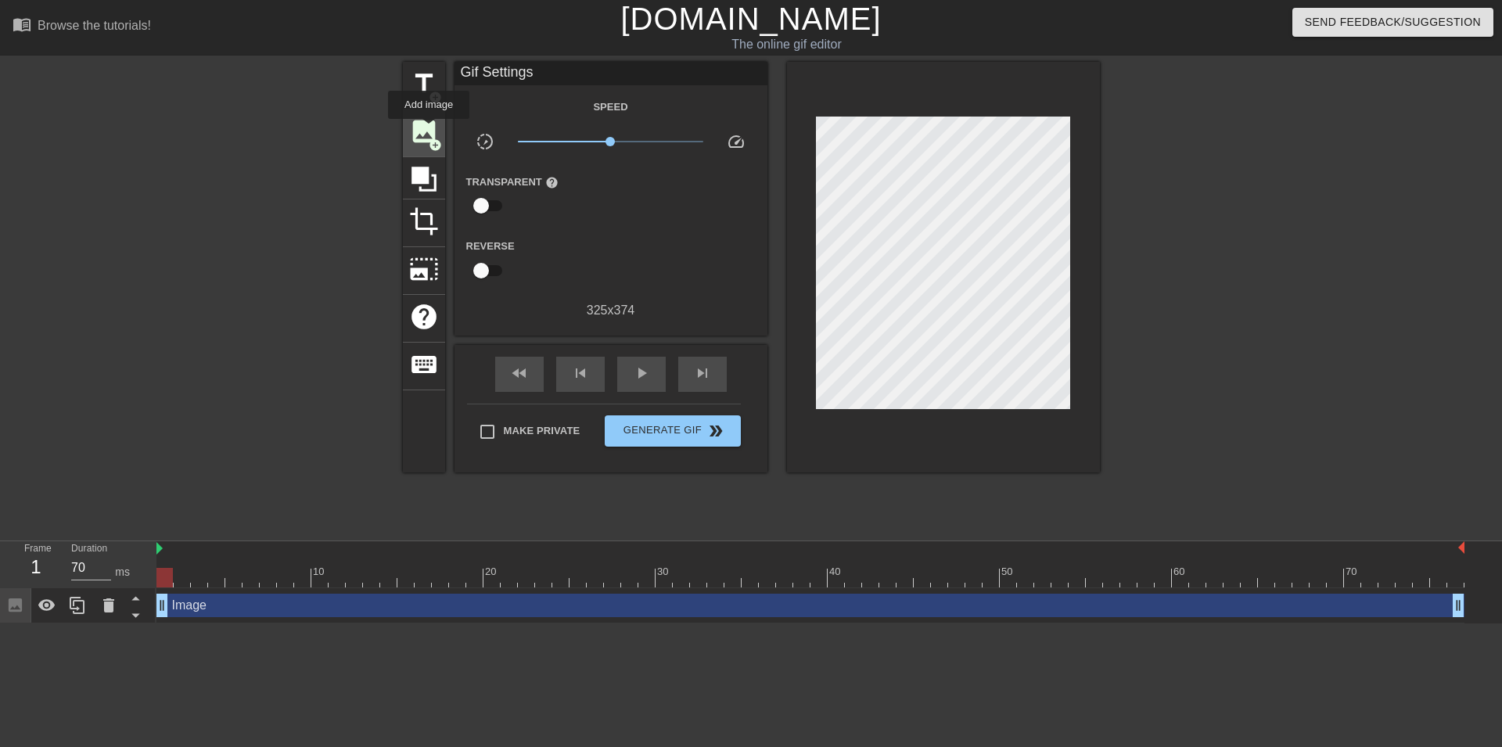
click at [430, 130] on span "image" at bounding box center [424, 132] width 30 height 30
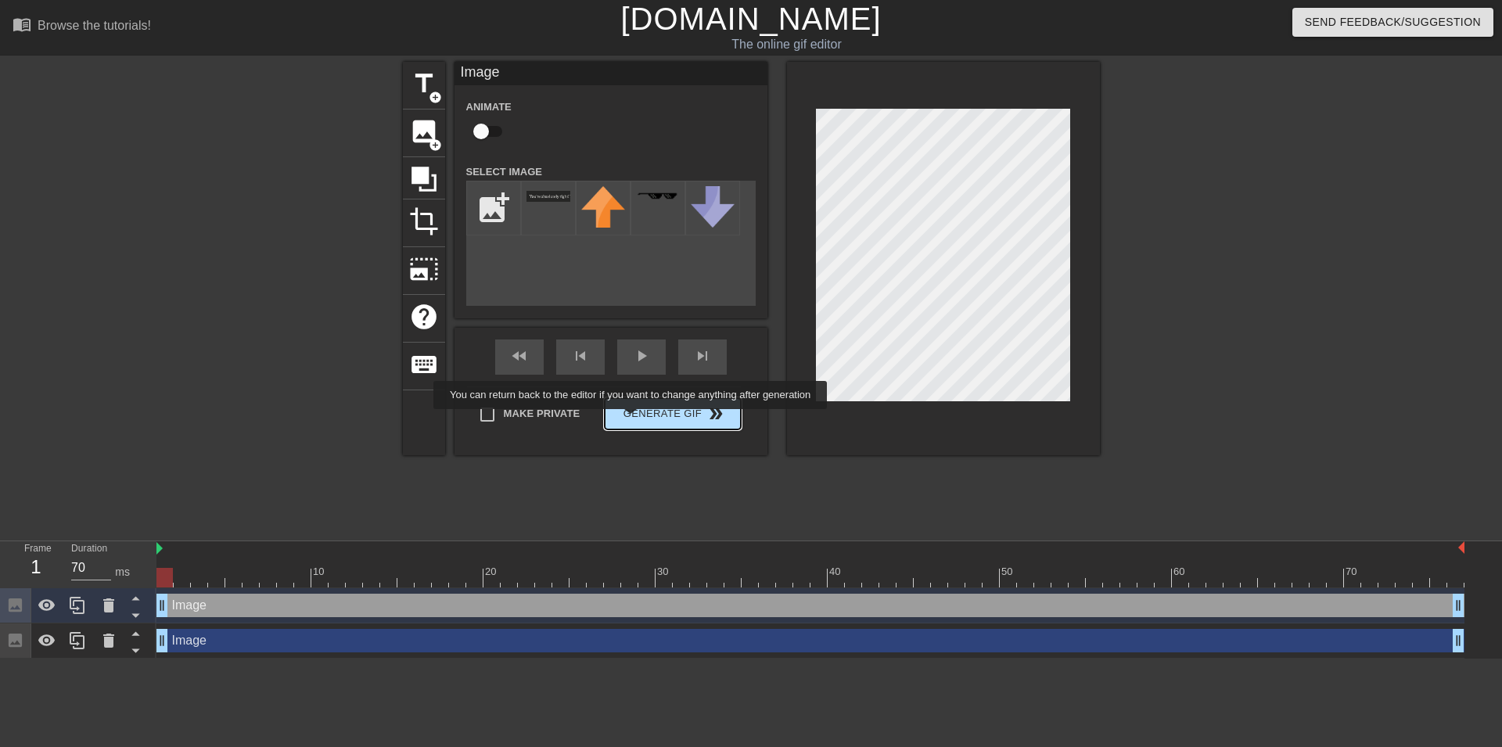
click at [641, 420] on button "Generate Gif double_arrow" at bounding box center [672, 413] width 135 height 31
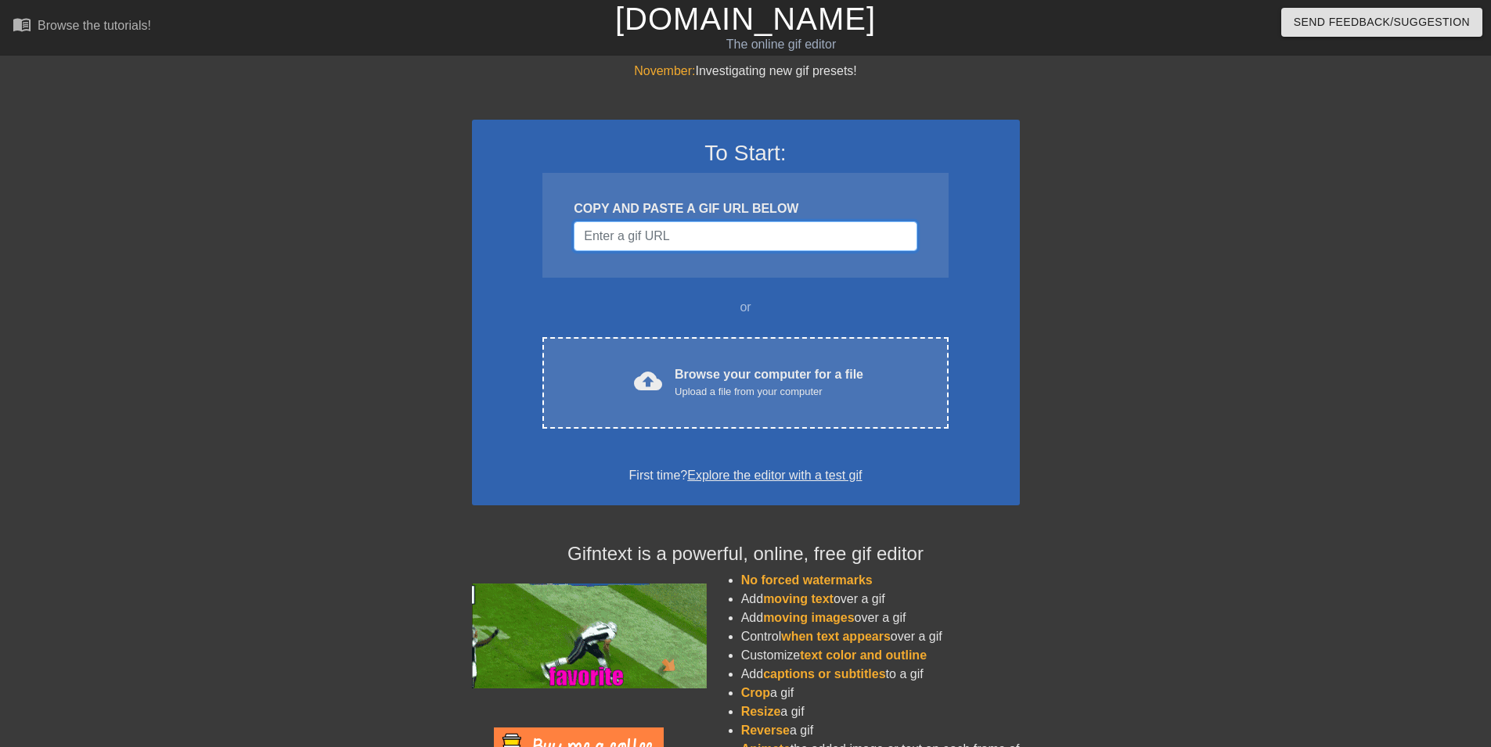
click at [655, 239] on input "Username" at bounding box center [745, 236] width 343 height 30
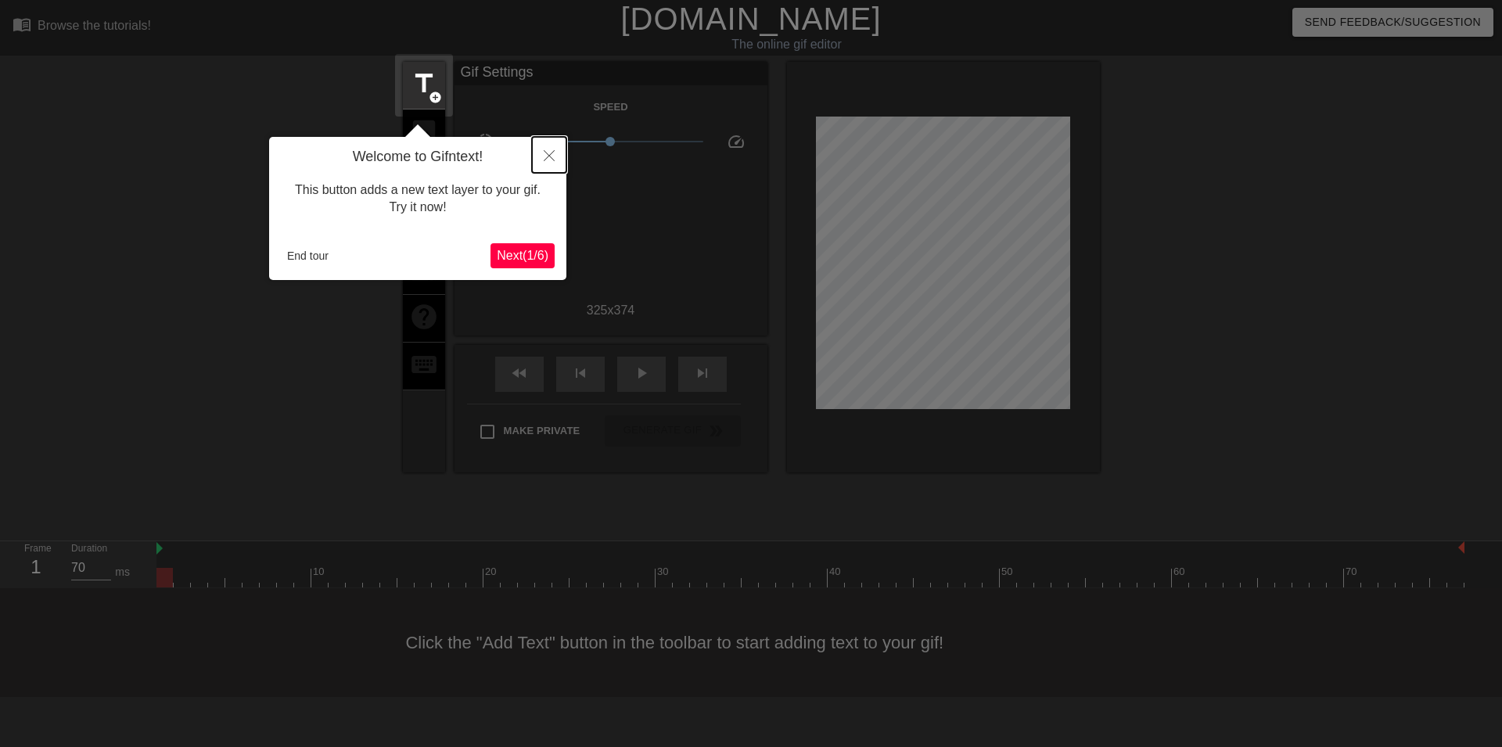
click at [547, 156] on icon "Close" at bounding box center [549, 155] width 11 height 11
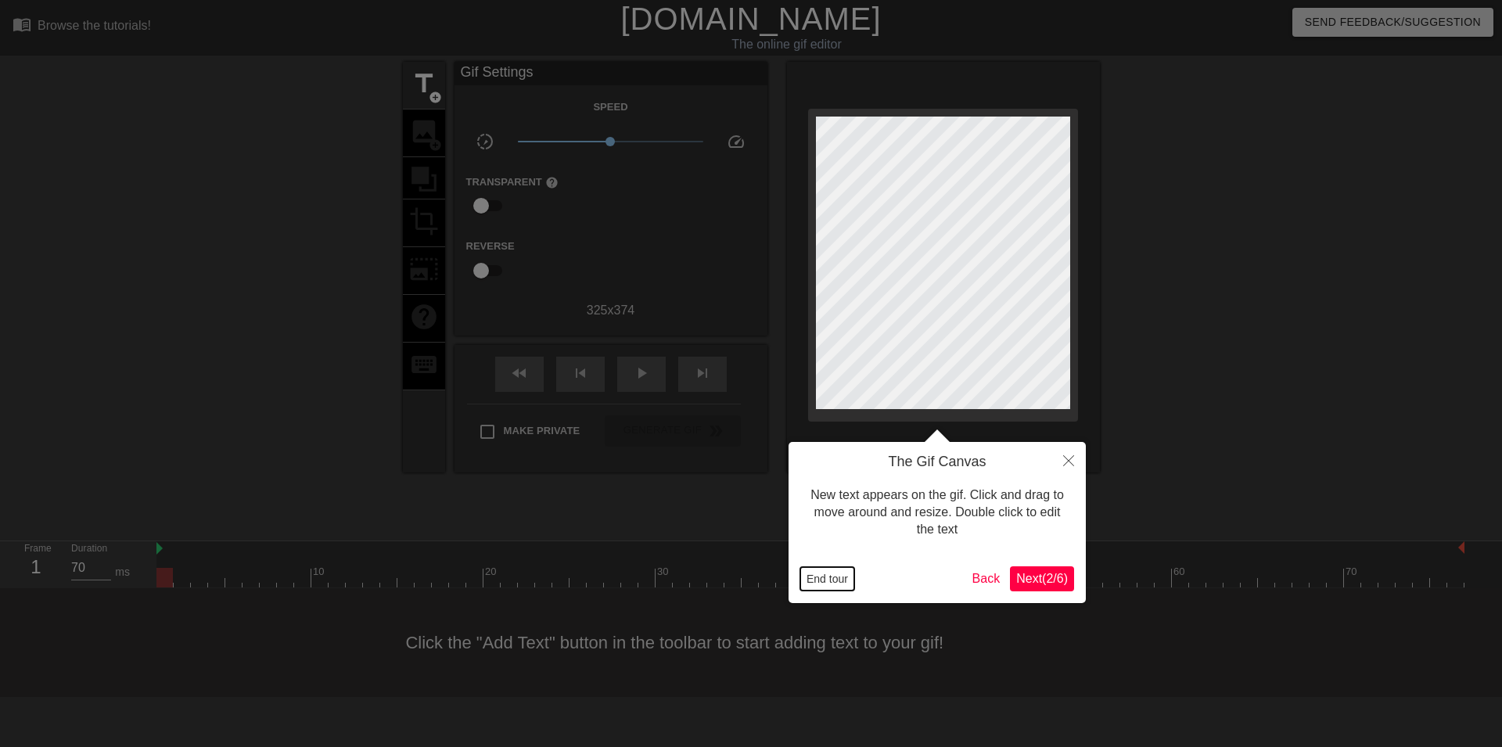
click at [843, 578] on button "End tour" at bounding box center [828, 578] width 54 height 23
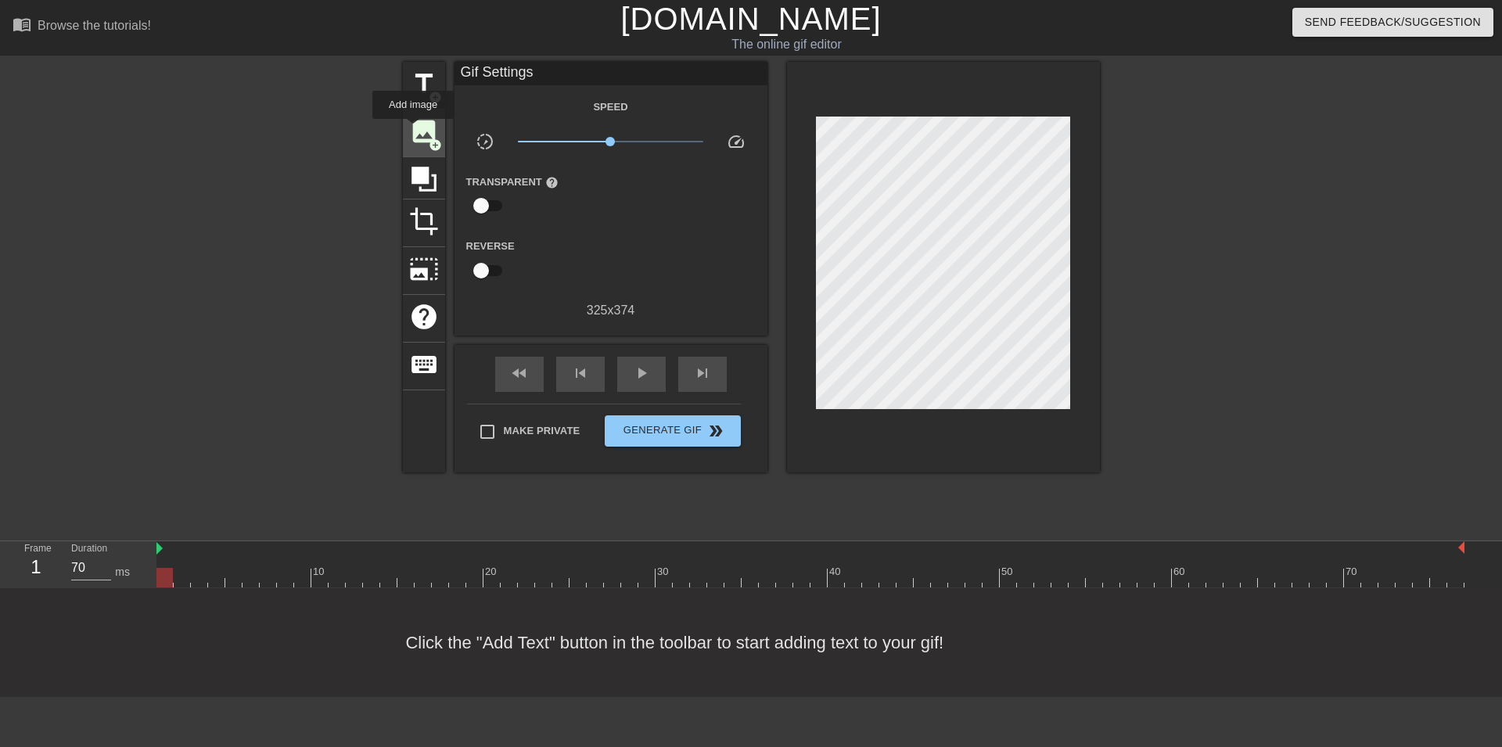
click at [414, 130] on span "image" at bounding box center [424, 132] width 30 height 30
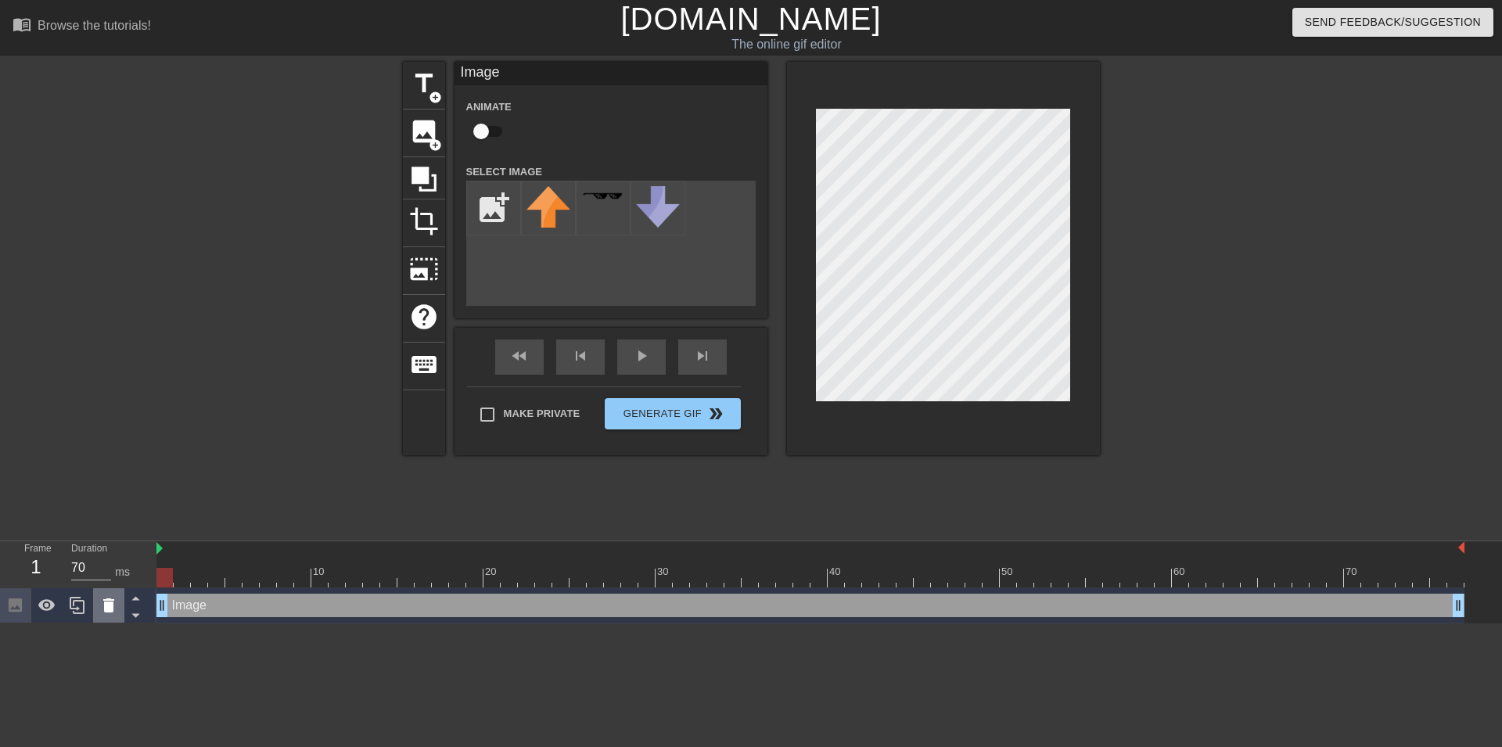
click at [110, 612] on icon at bounding box center [108, 606] width 11 height 14
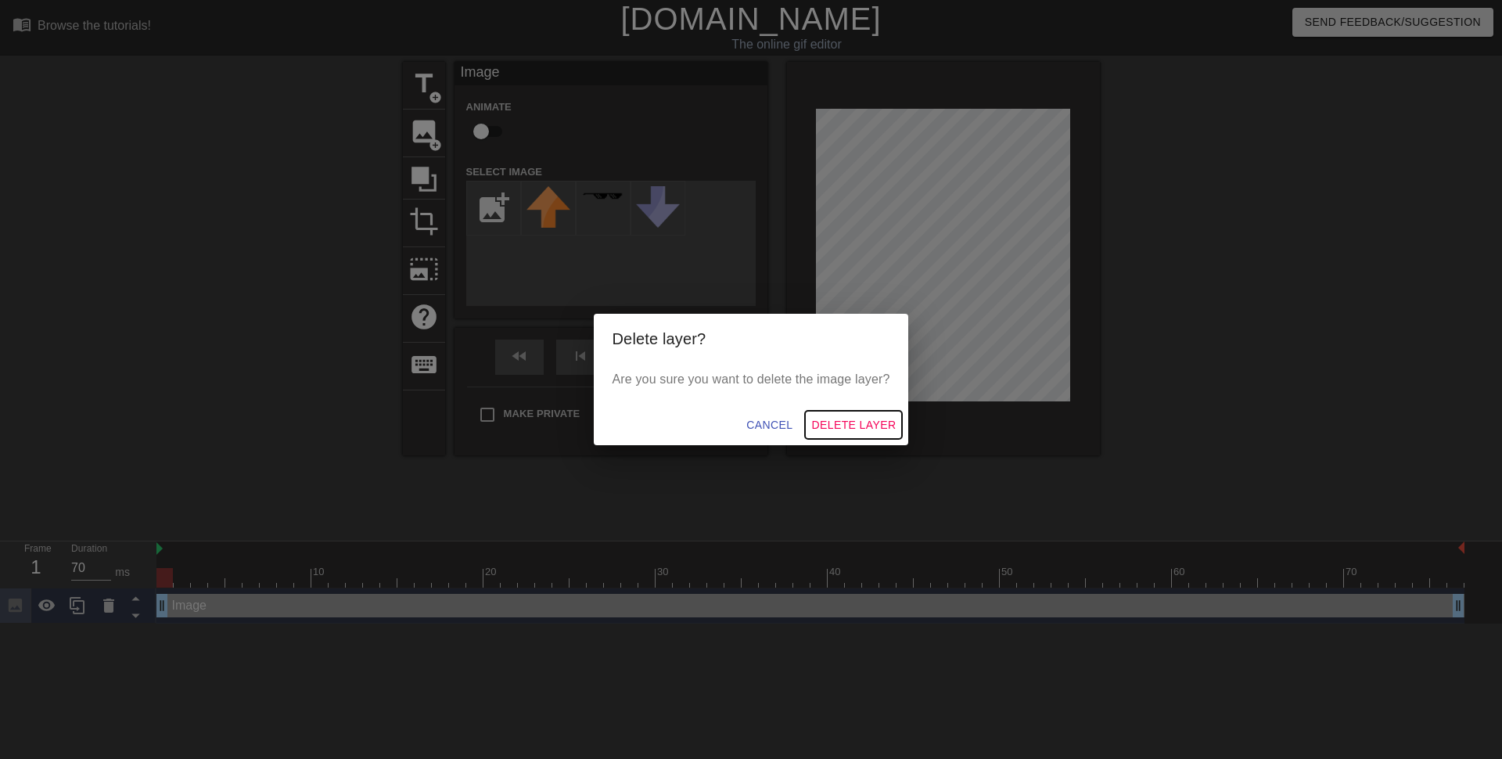
click at [840, 430] on span "Delete Layer" at bounding box center [853, 426] width 85 height 20
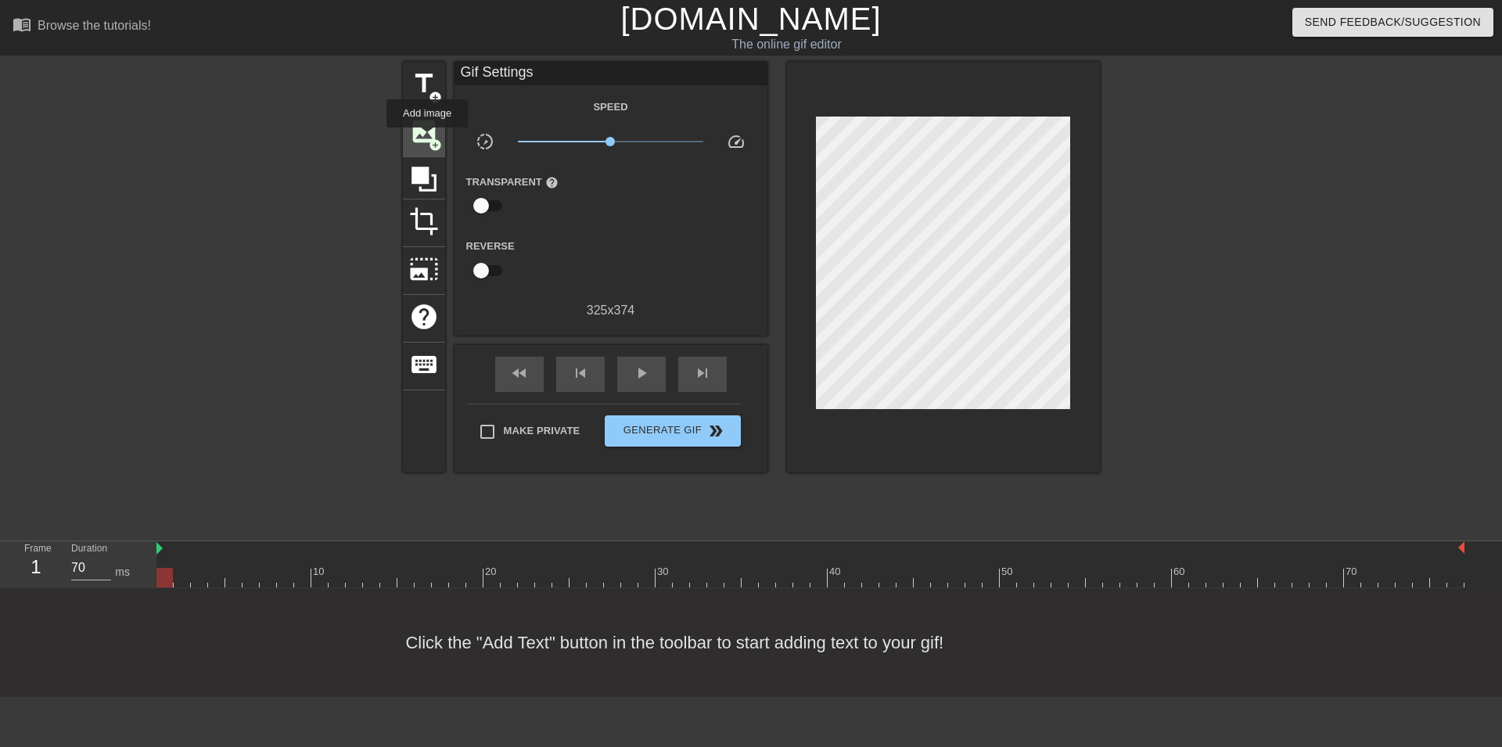
click at [428, 139] on span "image" at bounding box center [424, 132] width 30 height 30
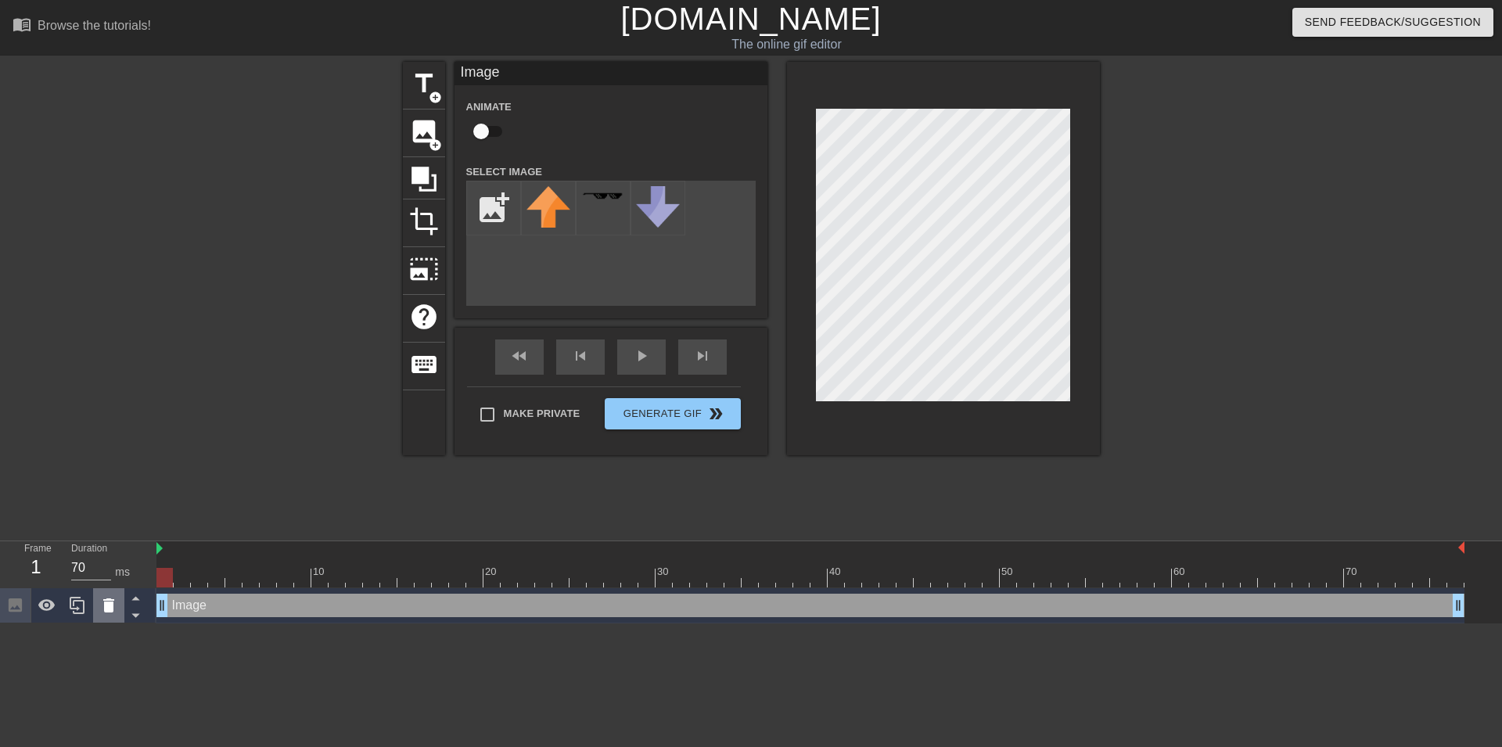
click at [104, 613] on icon at bounding box center [108, 605] width 19 height 19
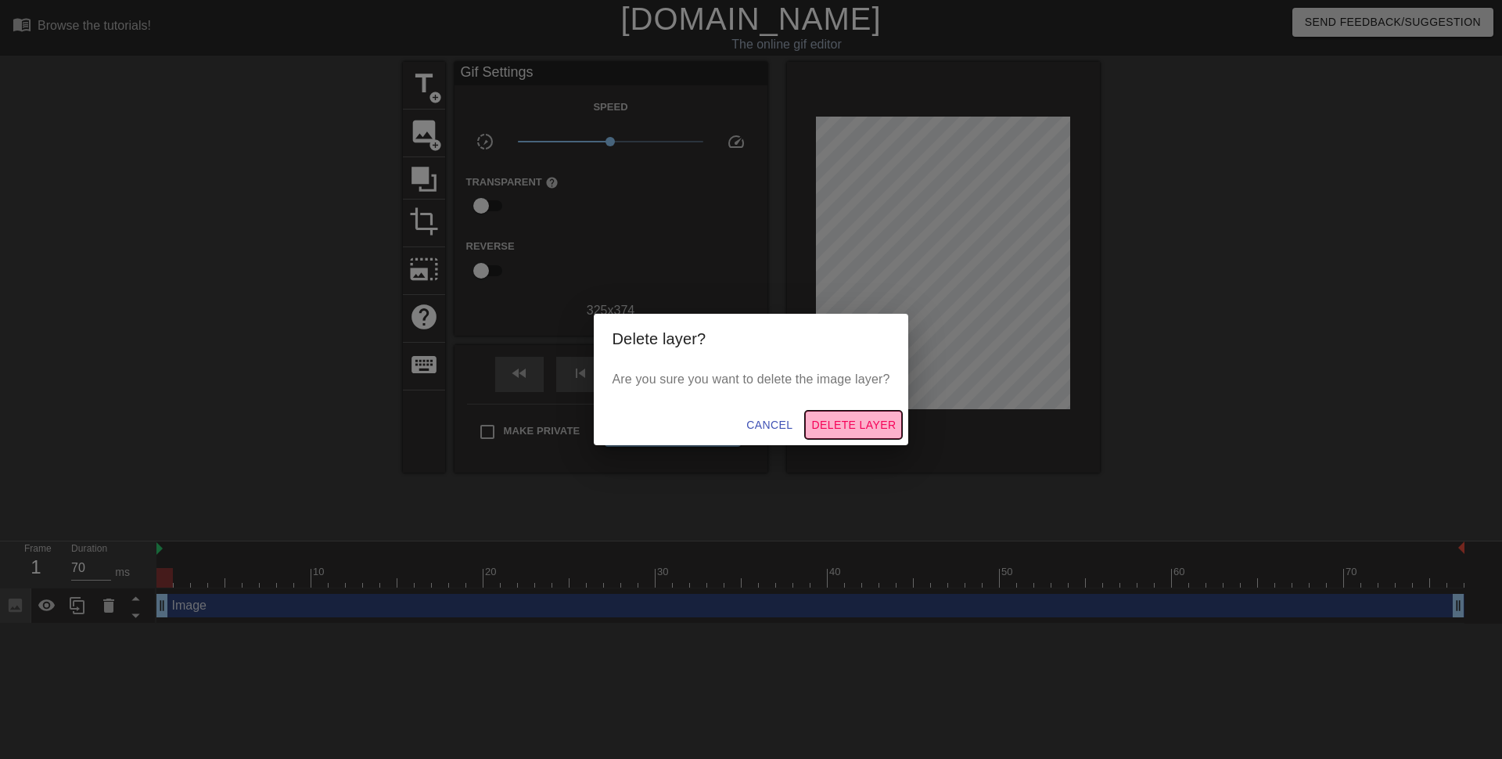
click at [851, 426] on span "Delete Layer" at bounding box center [853, 426] width 85 height 20
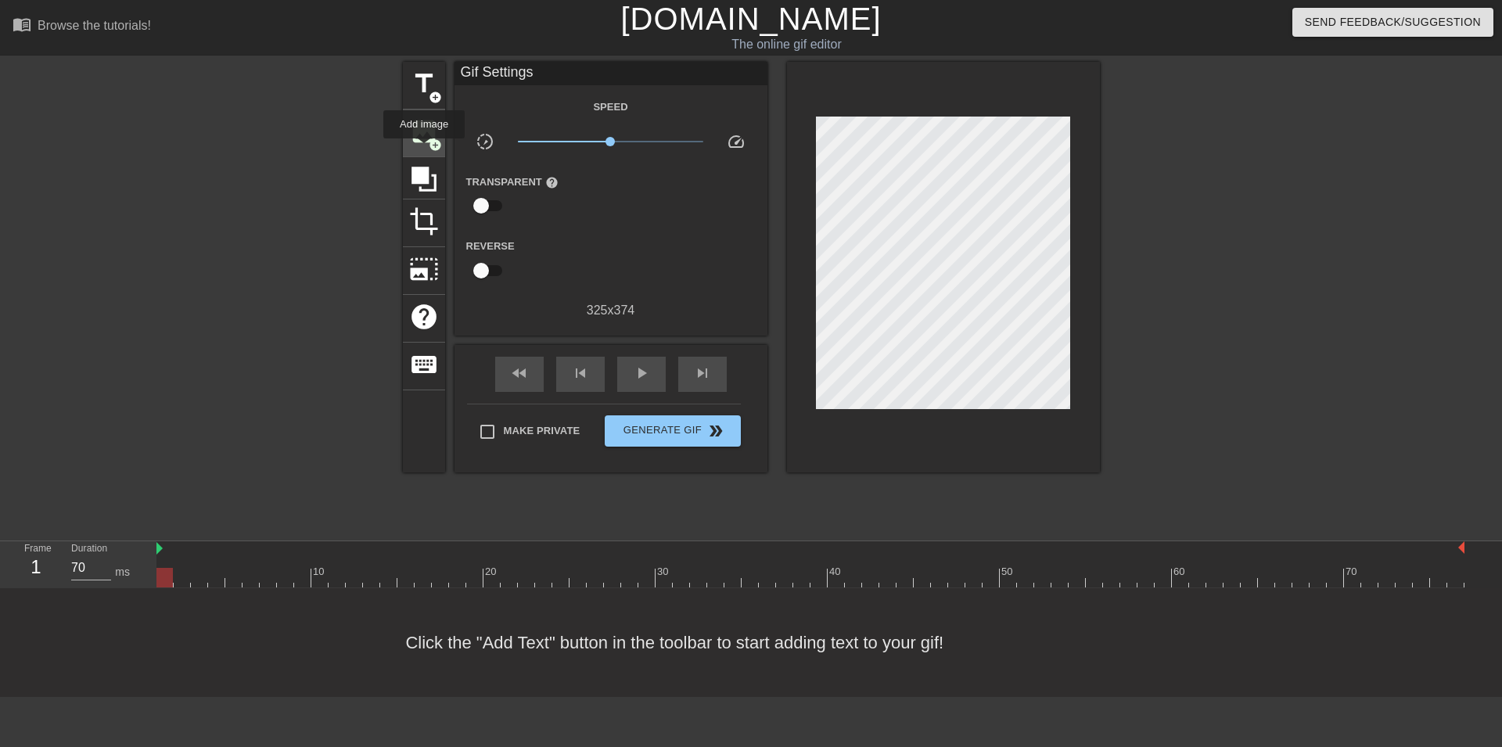
click at [425, 149] on div "image add_circle" at bounding box center [424, 134] width 42 height 48
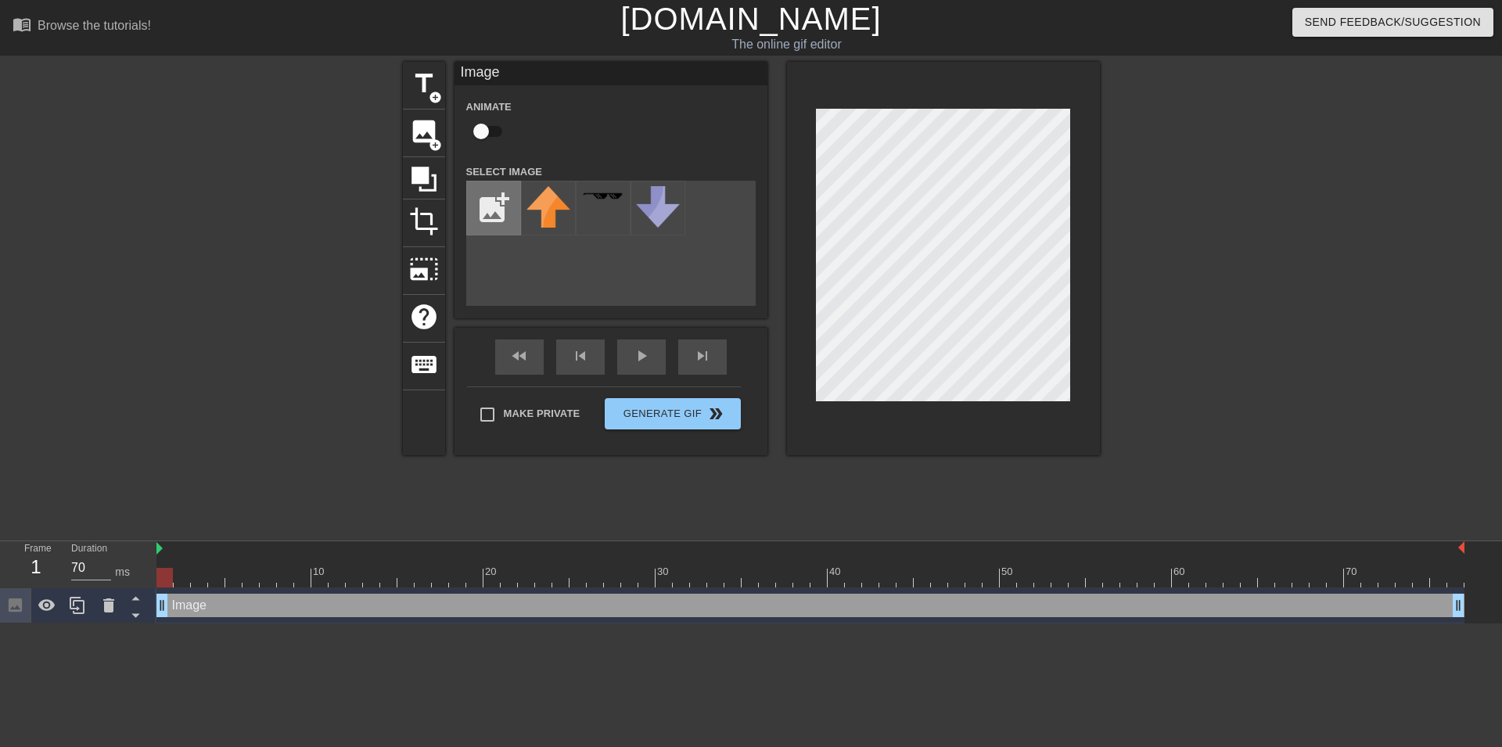
click at [486, 212] on input "file" at bounding box center [493, 208] width 53 height 53
type input "C:\fakepath\Screenshot [DATE] 22.52.07.png"
click at [918, 336] on div "title add_circle image add_circle crop photo_size_select_large help keyboard Im…" at bounding box center [751, 259] width 697 height 394
click at [538, 204] on div at bounding box center [548, 208] width 55 height 55
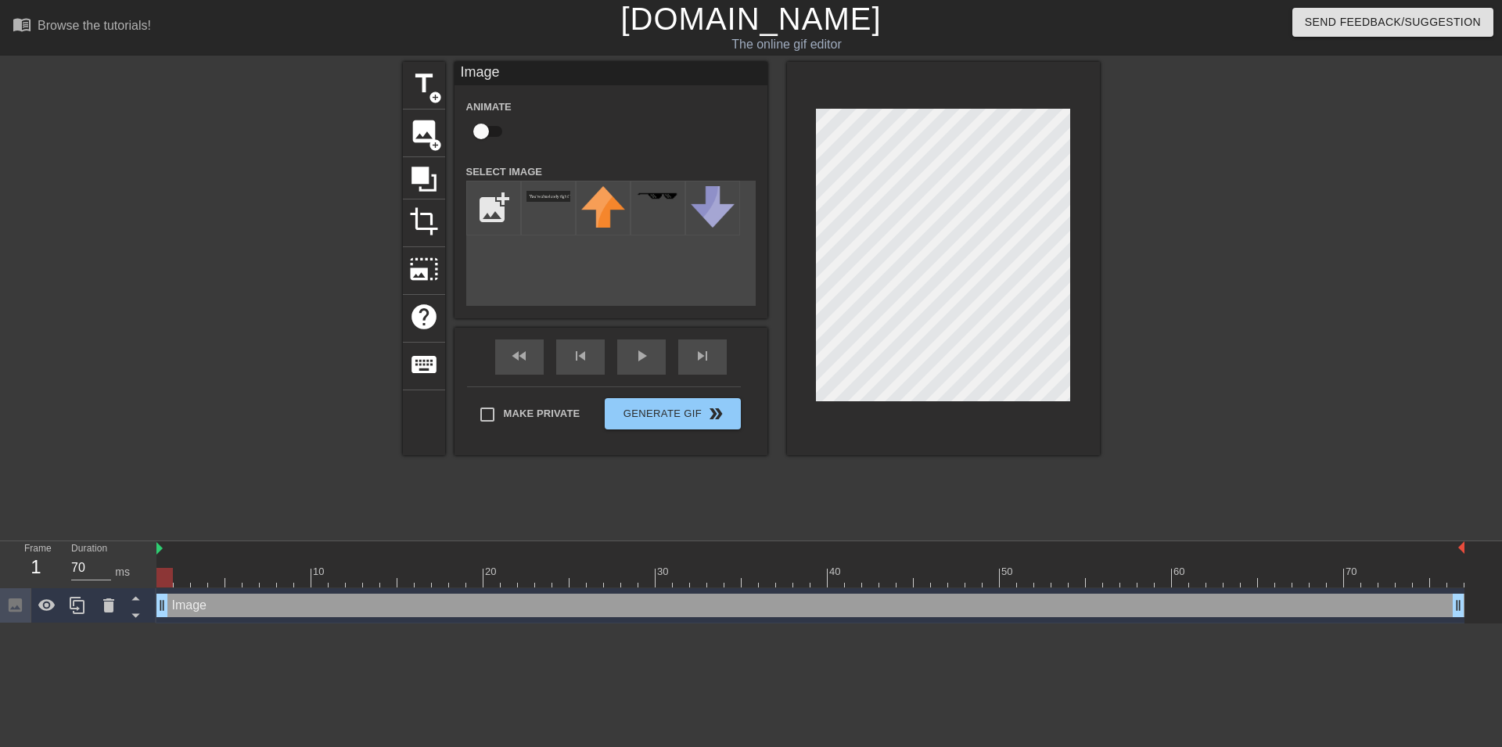
click at [1074, 248] on div at bounding box center [943, 259] width 313 height 394
click at [1073, 293] on div at bounding box center [943, 259] width 313 height 394
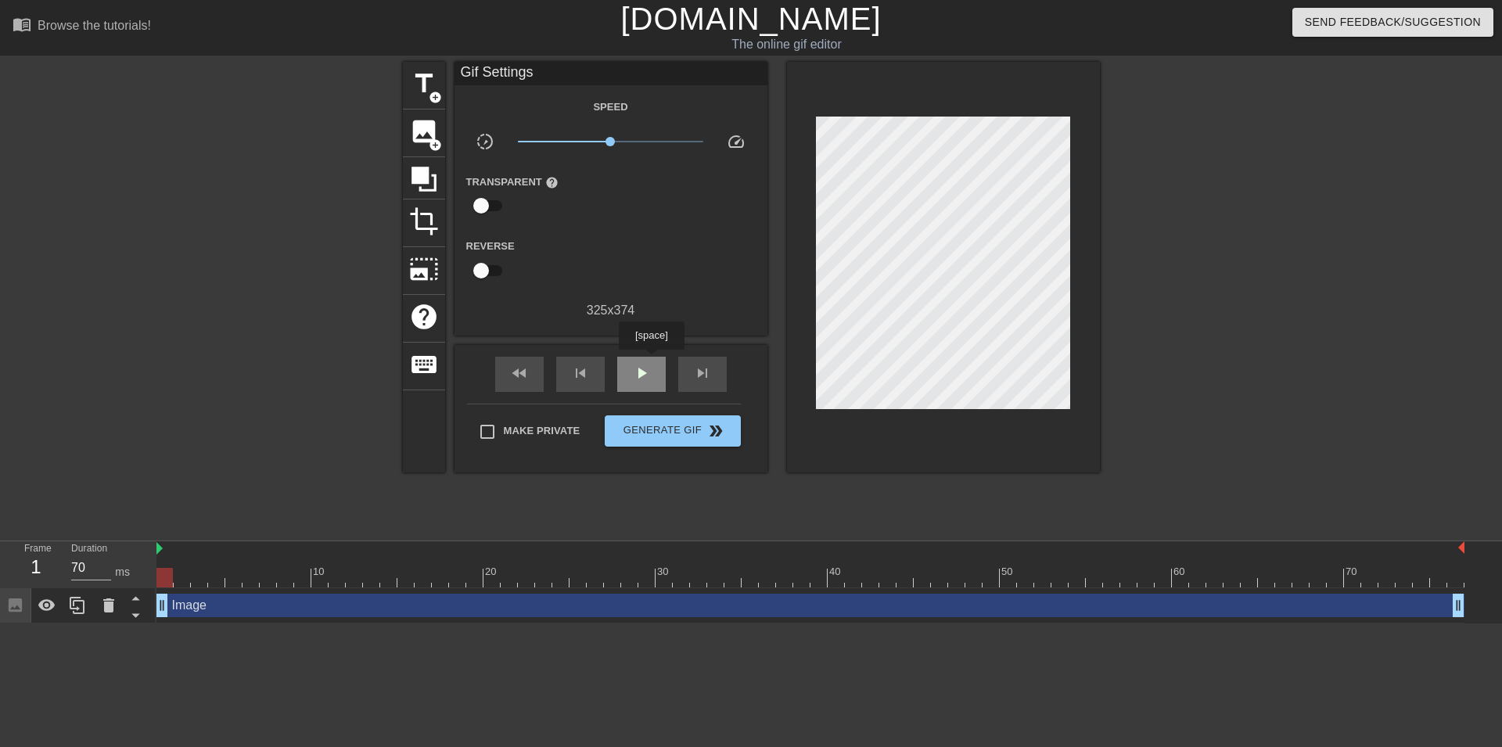
click at [653, 361] on div "play_arrow" at bounding box center [641, 374] width 49 height 35
type input "30"
click at [660, 440] on button "Generate Gif double_arrow" at bounding box center [672, 431] width 135 height 31
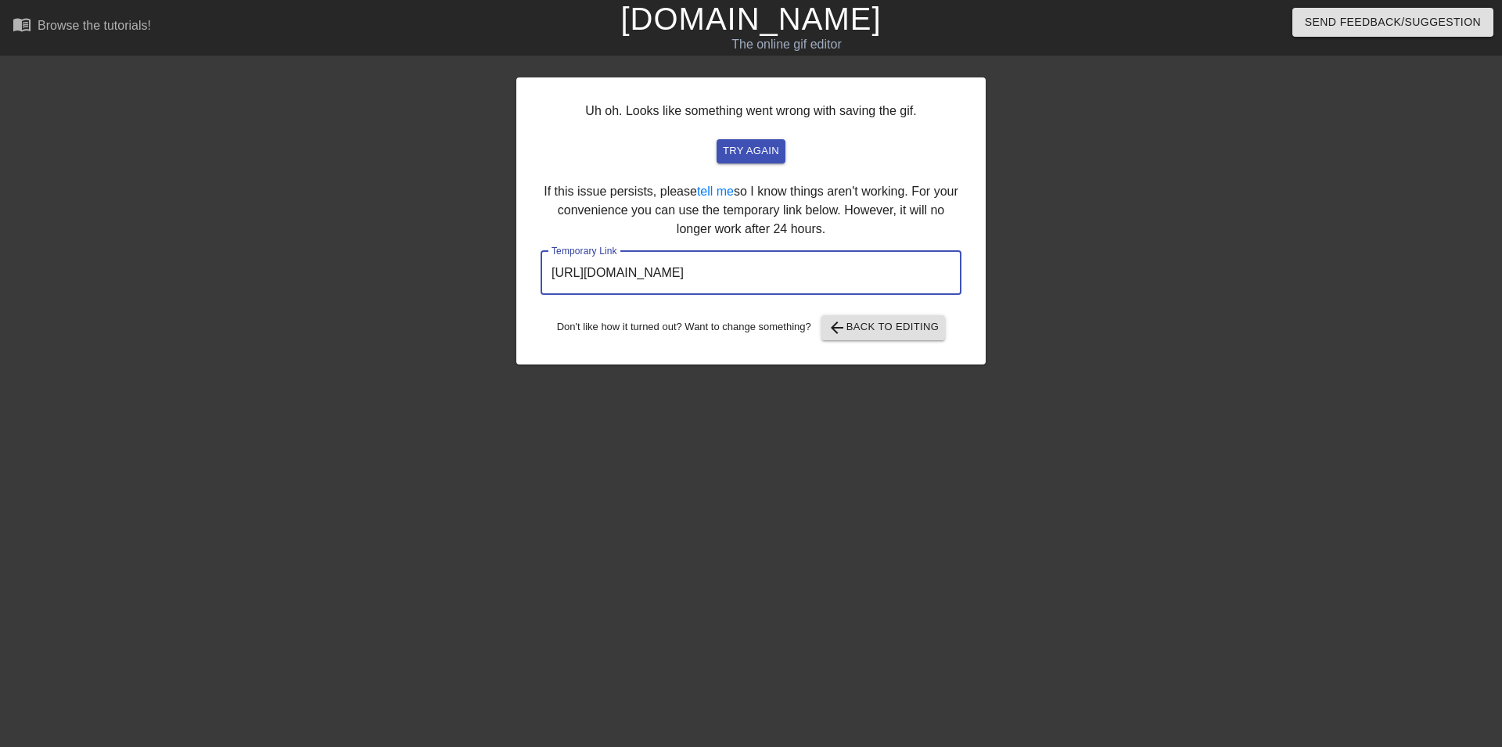
drag, startPoint x: 895, startPoint y: 275, endPoint x: 525, endPoint y: 265, distance: 370.2
click at [541, 265] on input "https://www.gifntext.com/temp_generations/sMIUPdEw.gif" at bounding box center [751, 273] width 421 height 44
